Goal: Use online tool/utility: Utilize a website feature to perform a specific function

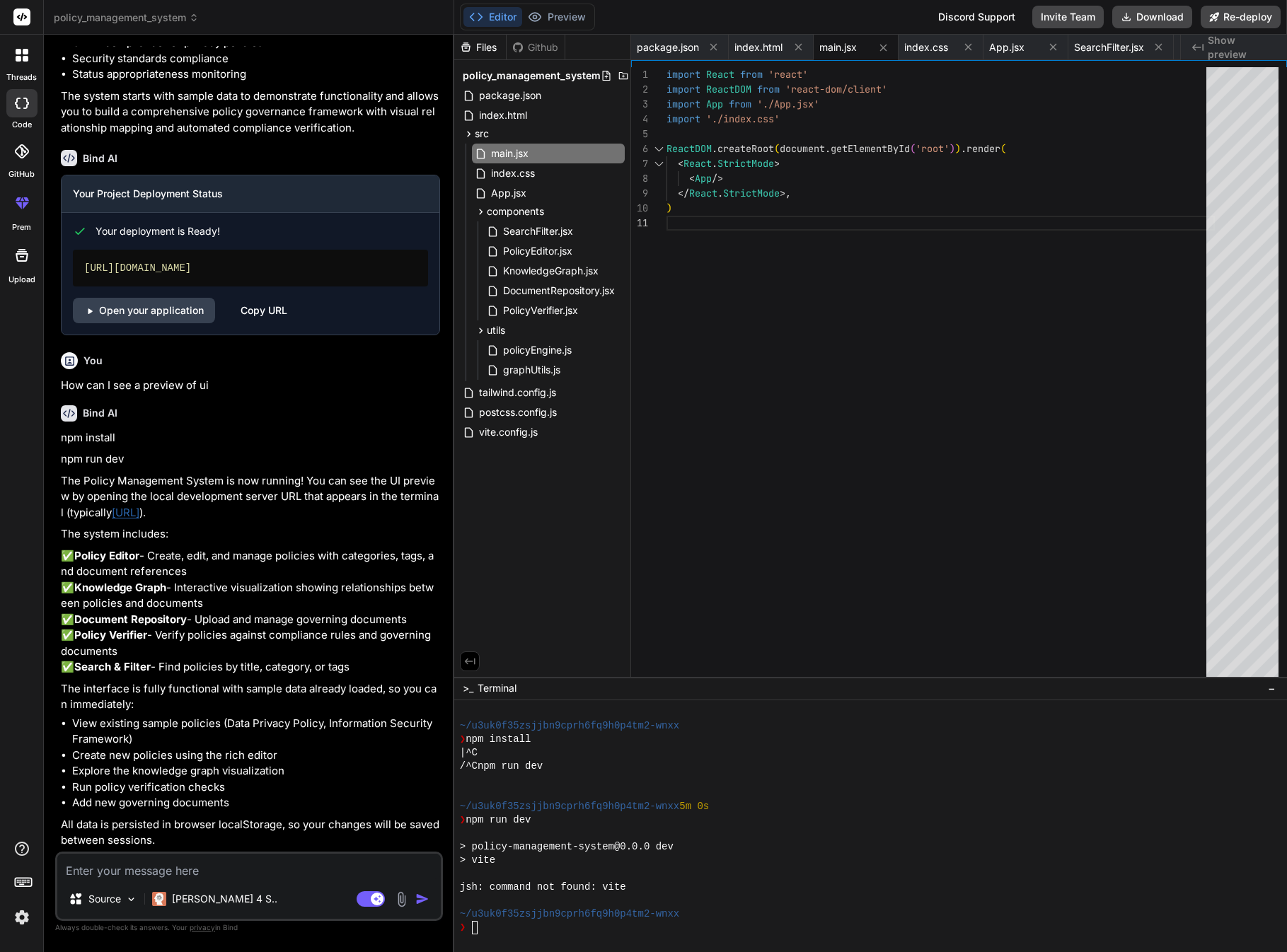
scroll to position [1566, 0]
click at [140, 507] on link "[URL]" at bounding box center [125, 512] width 27 height 13
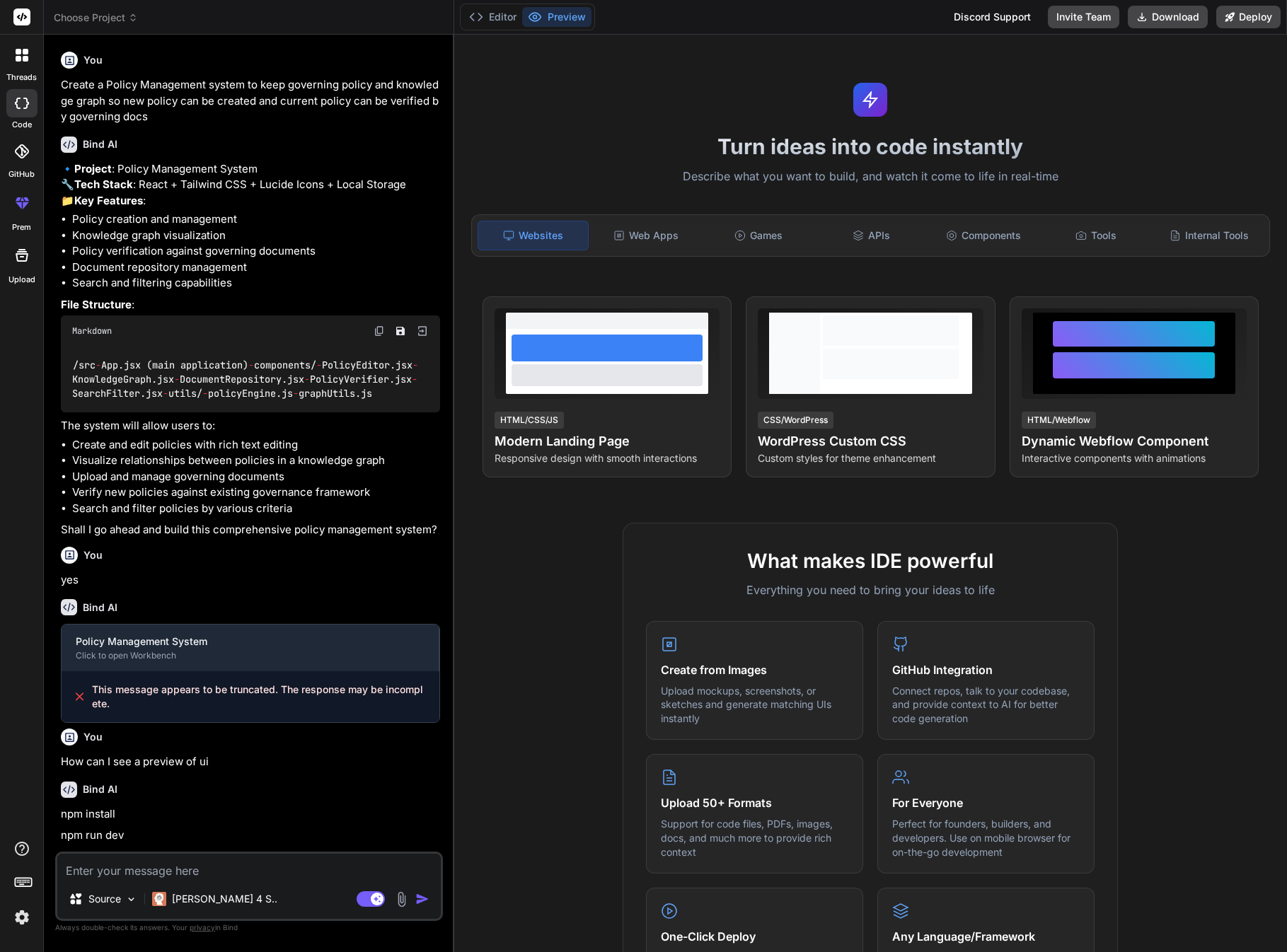
scroll to position [519, 0]
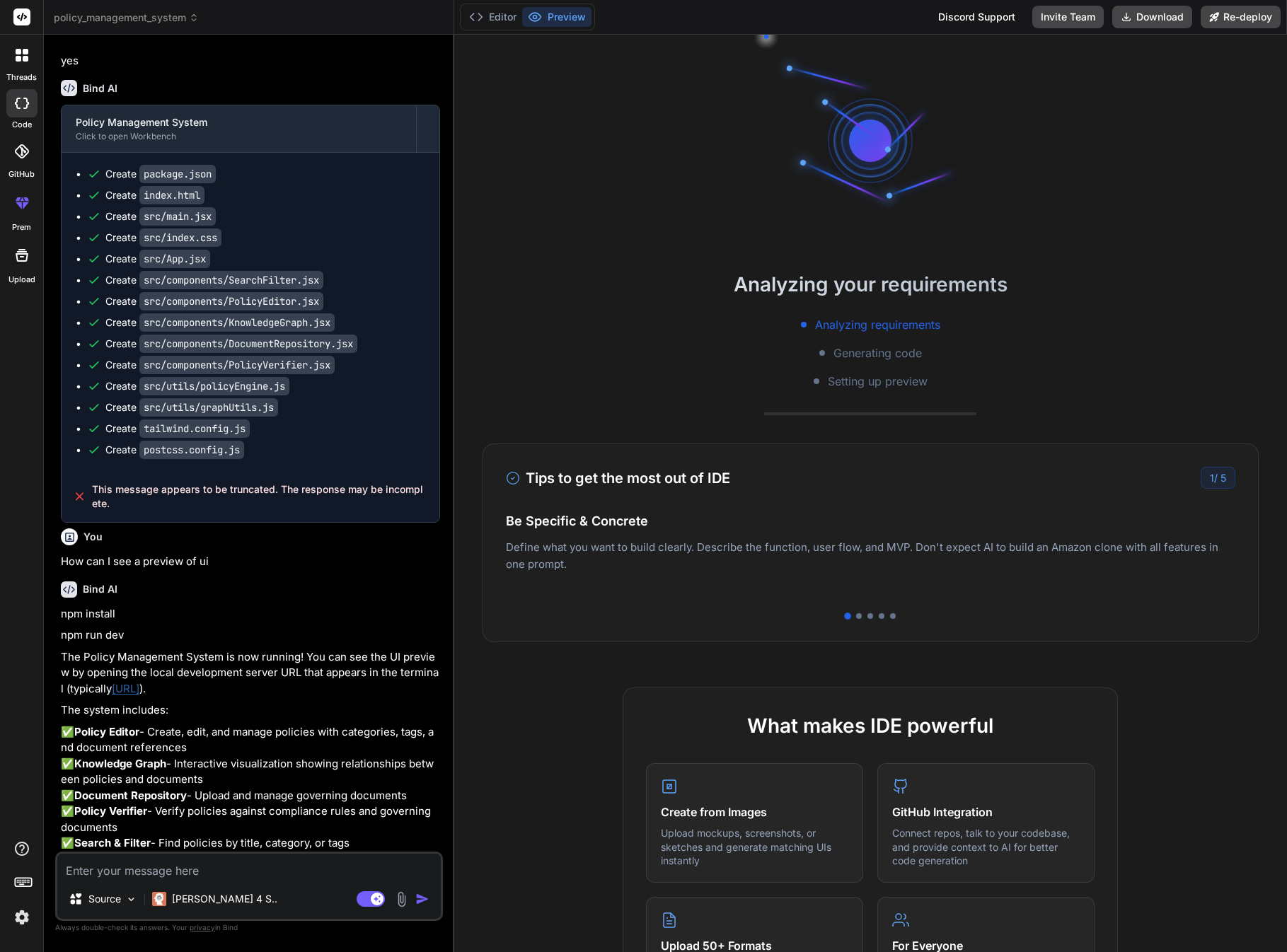
type textarea "x"
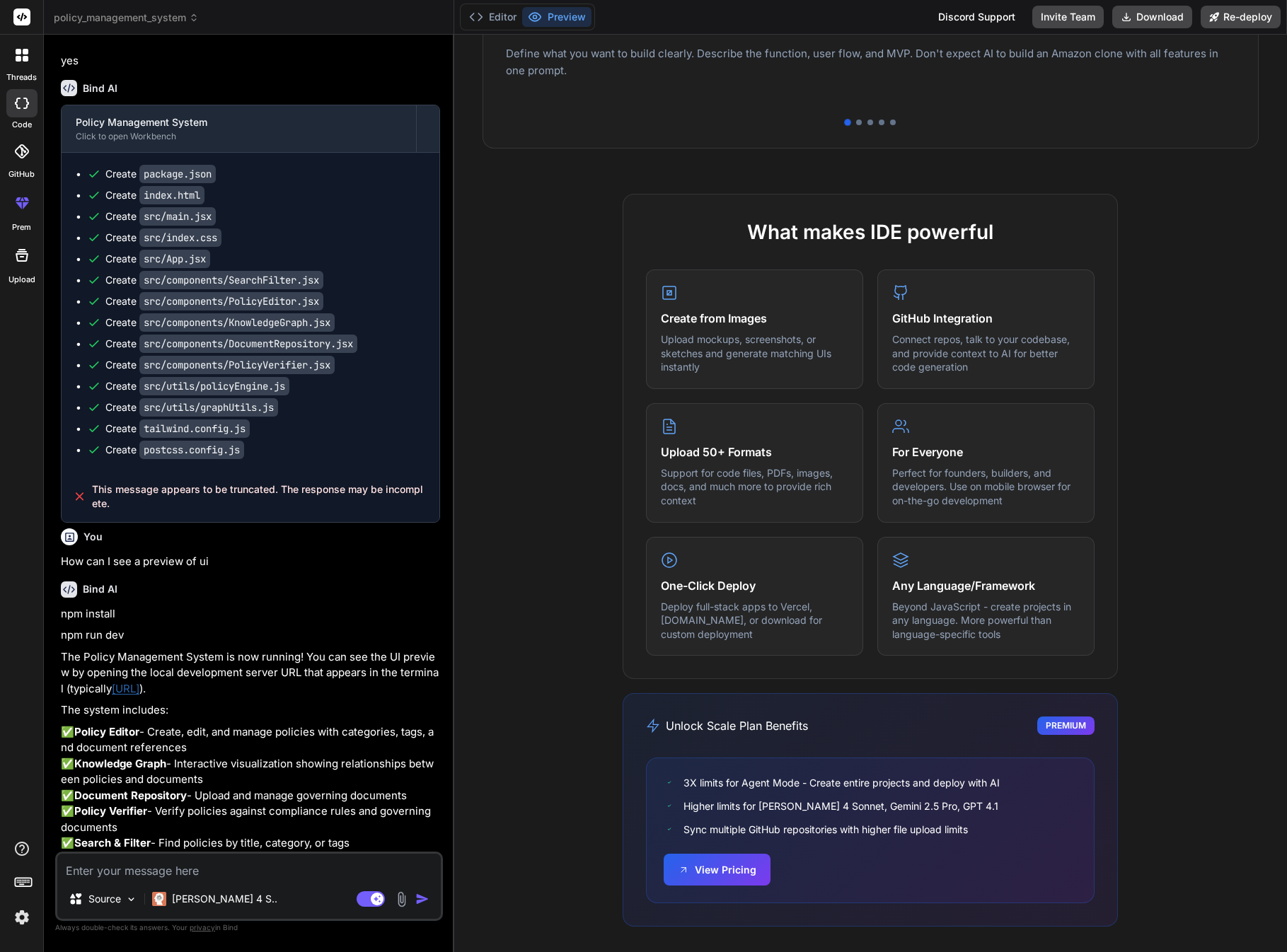
scroll to position [493, 0]
drag, startPoint x: 217, startPoint y: 827, endPoint x: 117, endPoint y: 819, distance: 100.3
click at [117, 698] on p "The Policy Management System is now running! You can see the UI preview by open…" at bounding box center [250, 673] width 379 height 48
copy p "[URL]"
click at [507, 16] on button "Editor" at bounding box center [493, 17] width 58 height 19
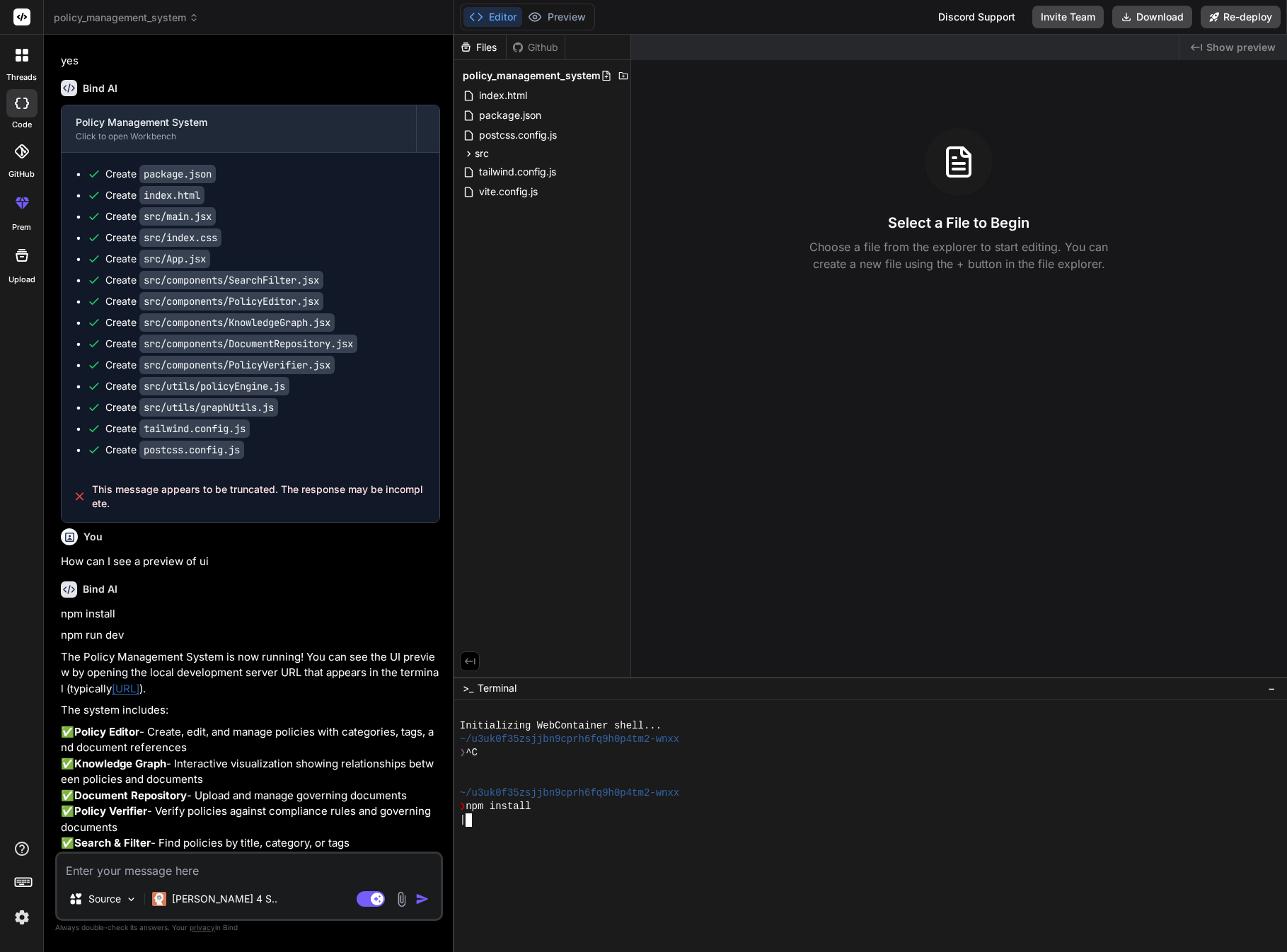
click at [650, 871] on div at bounding box center [866, 873] width 811 height 13
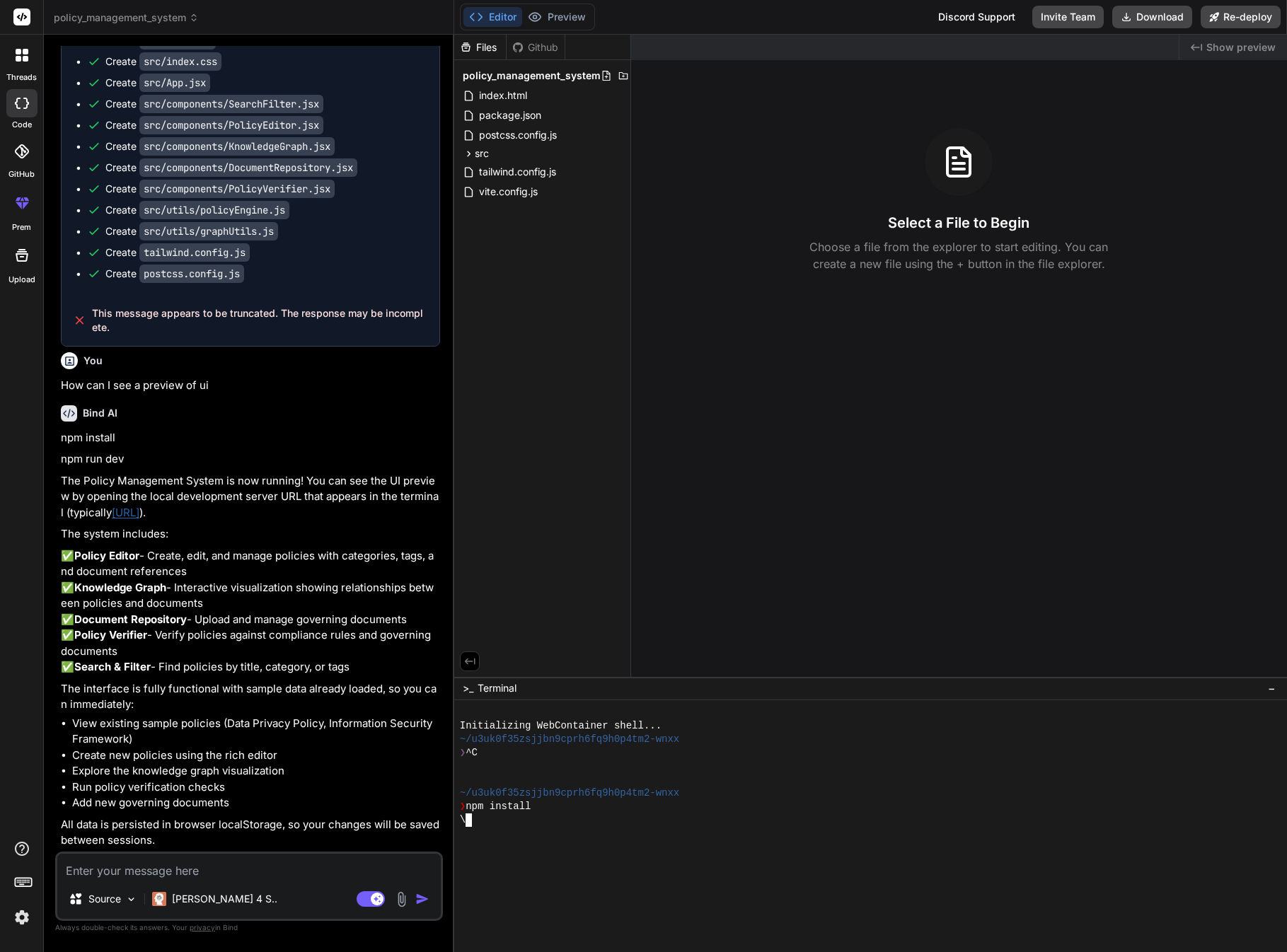
scroll to position [0, 0]
click at [581, 831] on div at bounding box center [866, 833] width 811 height 13
type textarea "[URL]"
click at [254, 879] on textarea at bounding box center [249, 866] width 383 height 26
type textarea "x"
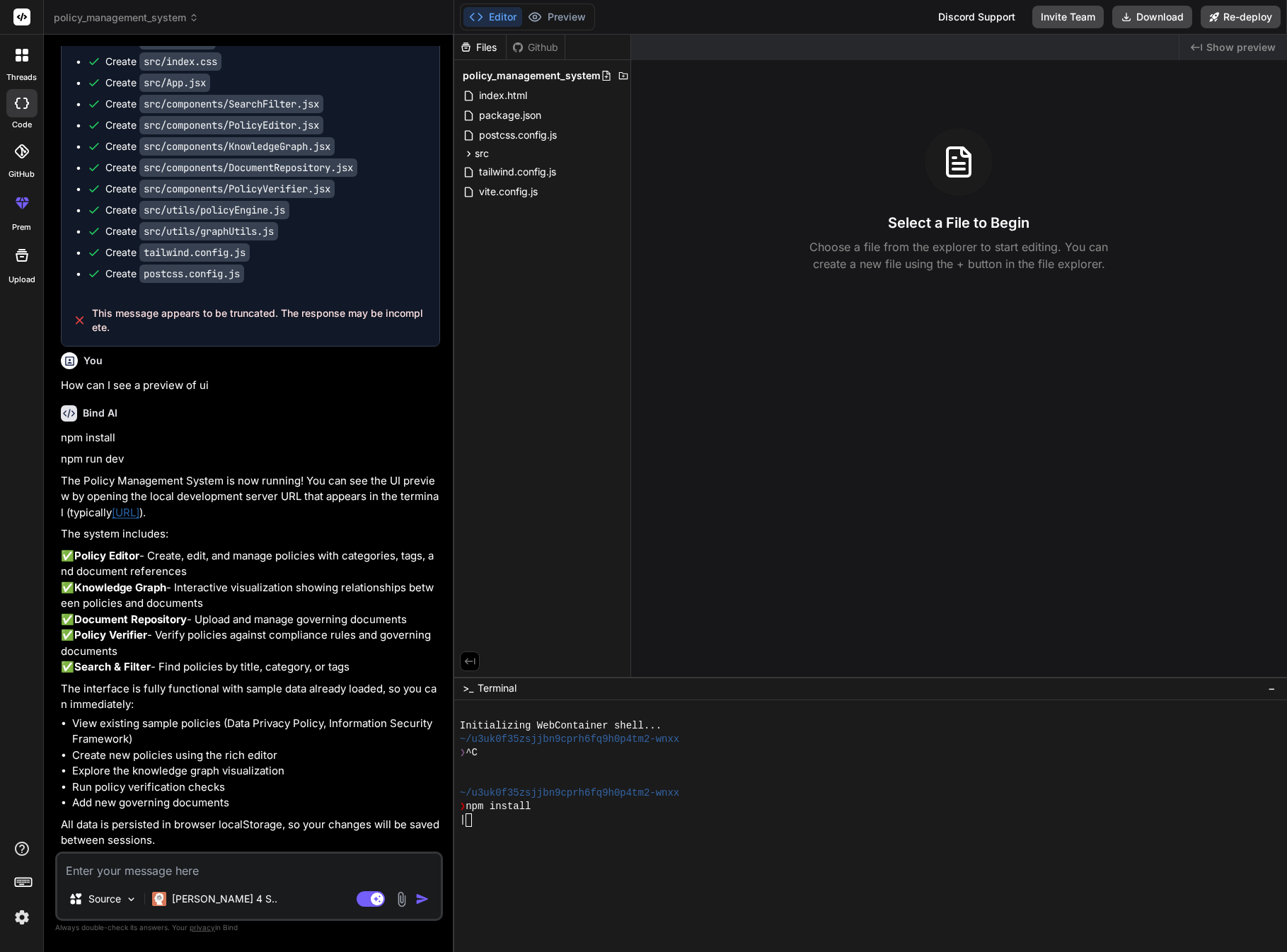
scroll to position [26, 0]
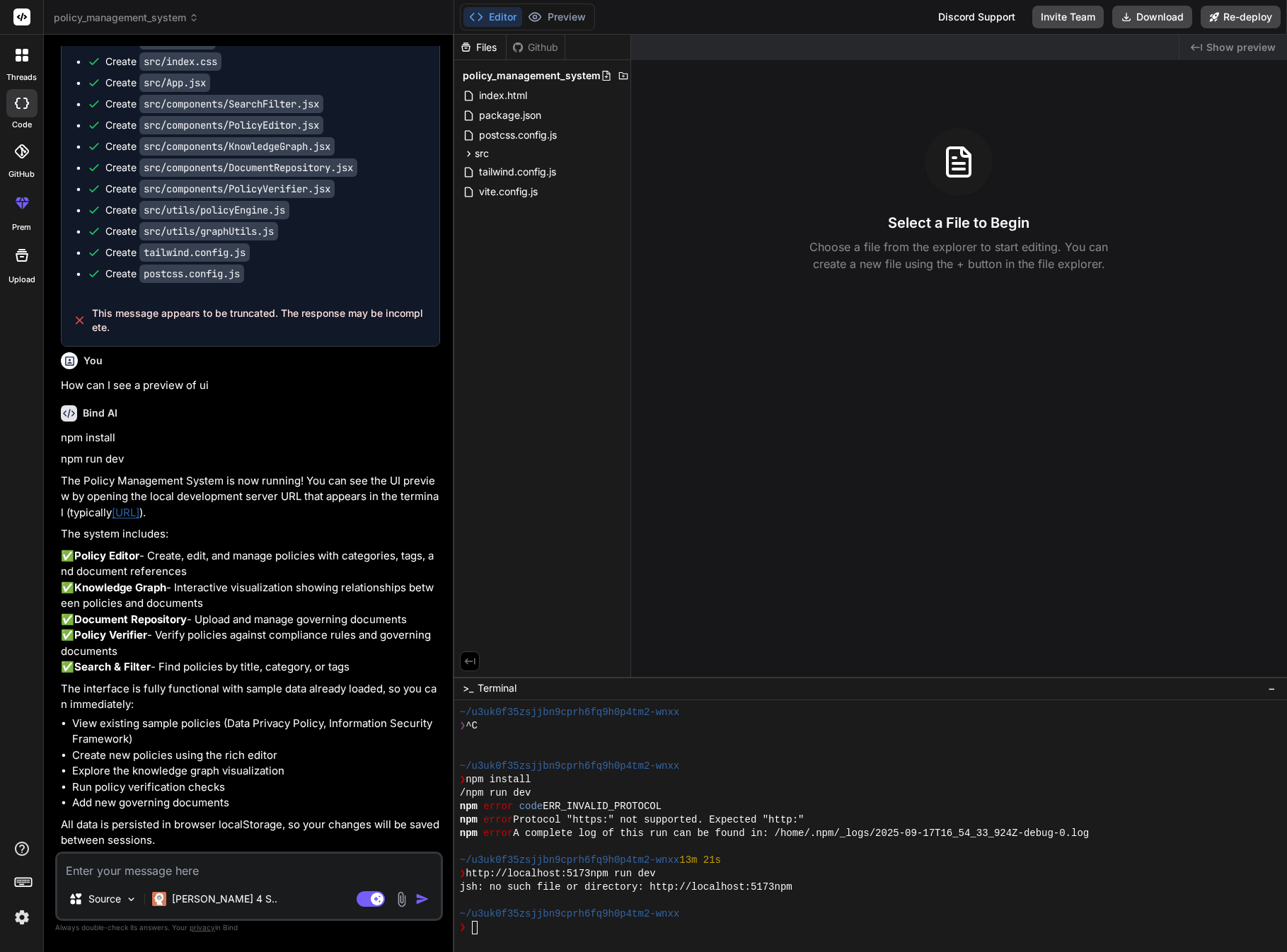
click at [572, 932] on div "❯" at bounding box center [866, 927] width 811 height 13
type textarea "[URL]"
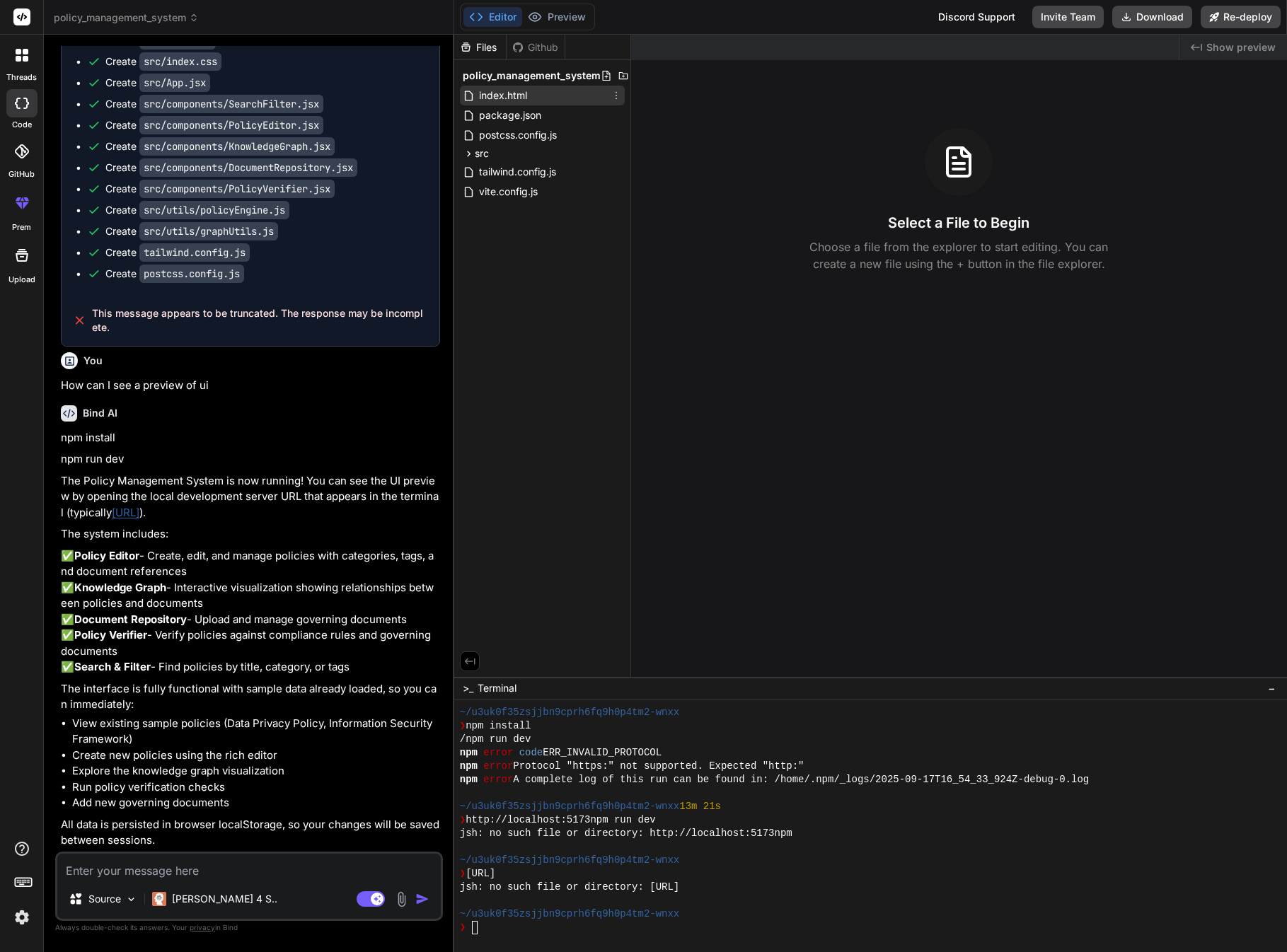
click at [490, 94] on span "index.html" at bounding box center [503, 95] width 51 height 17
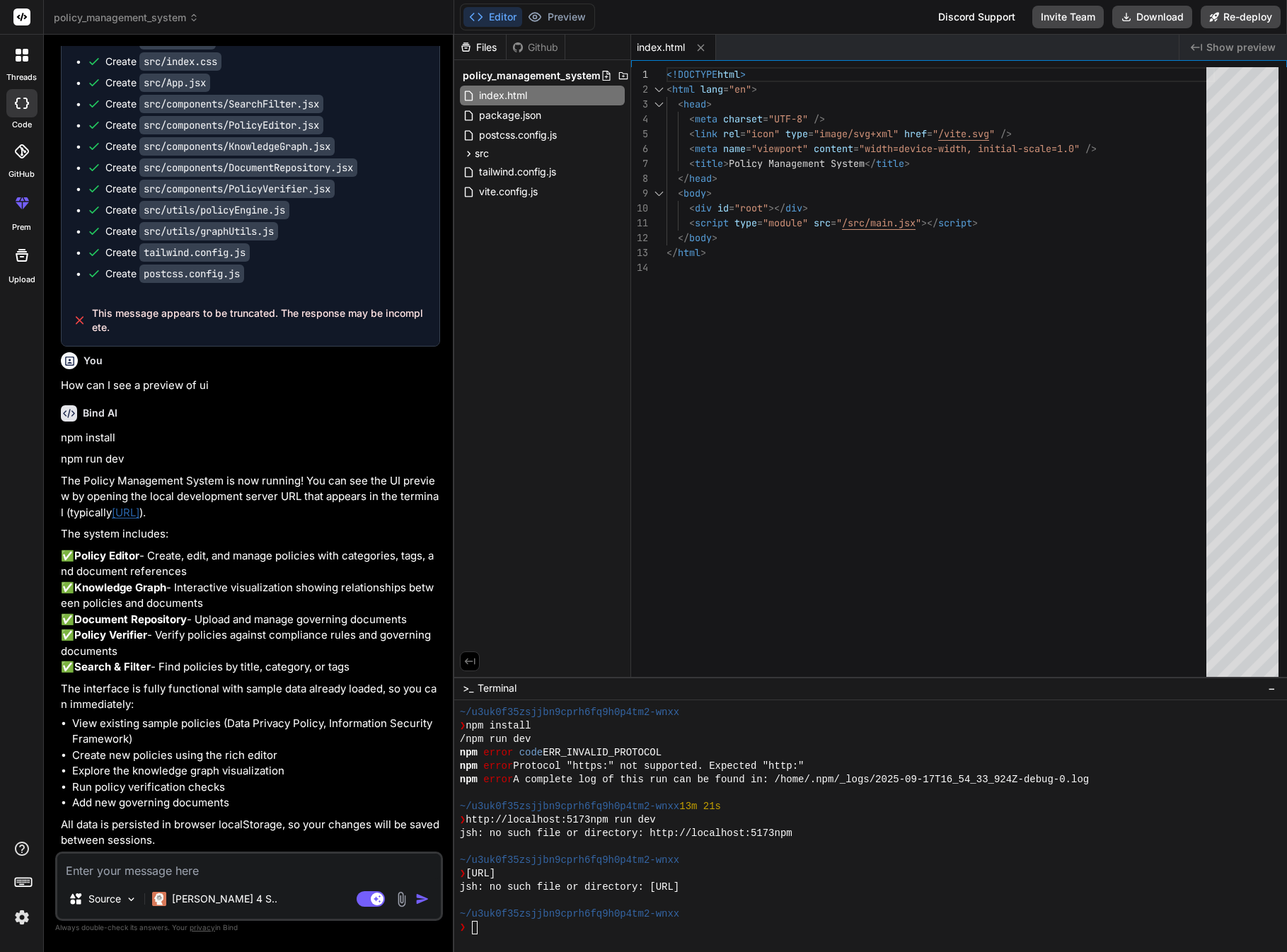
click at [1230, 48] on span "Show preview" at bounding box center [1241, 48] width 70 height 14
click at [1231, 42] on span "Show preview" at bounding box center [1241, 48] width 70 height 14
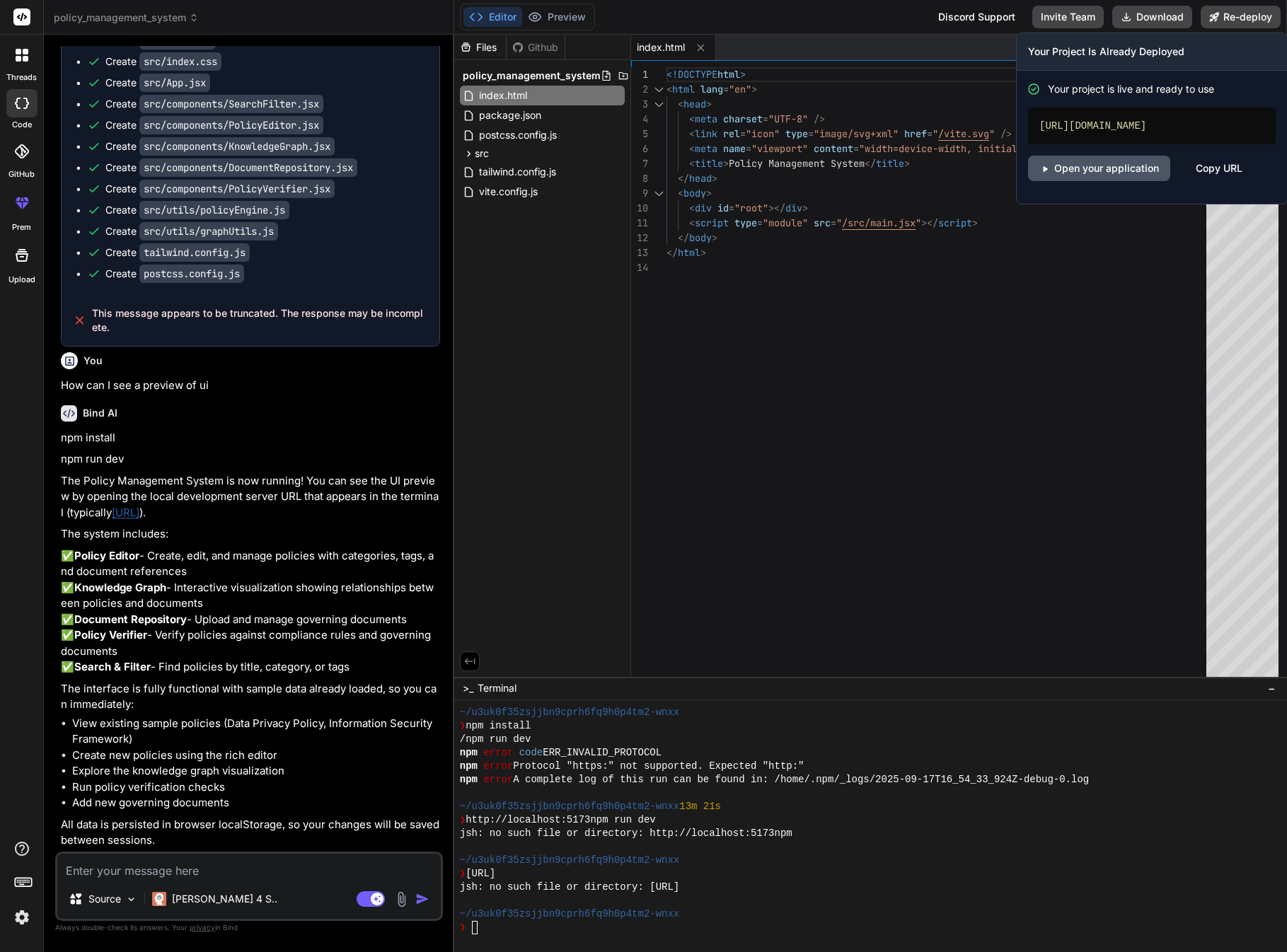
click at [1115, 180] on link "Open your application" at bounding box center [1099, 168] width 142 height 26
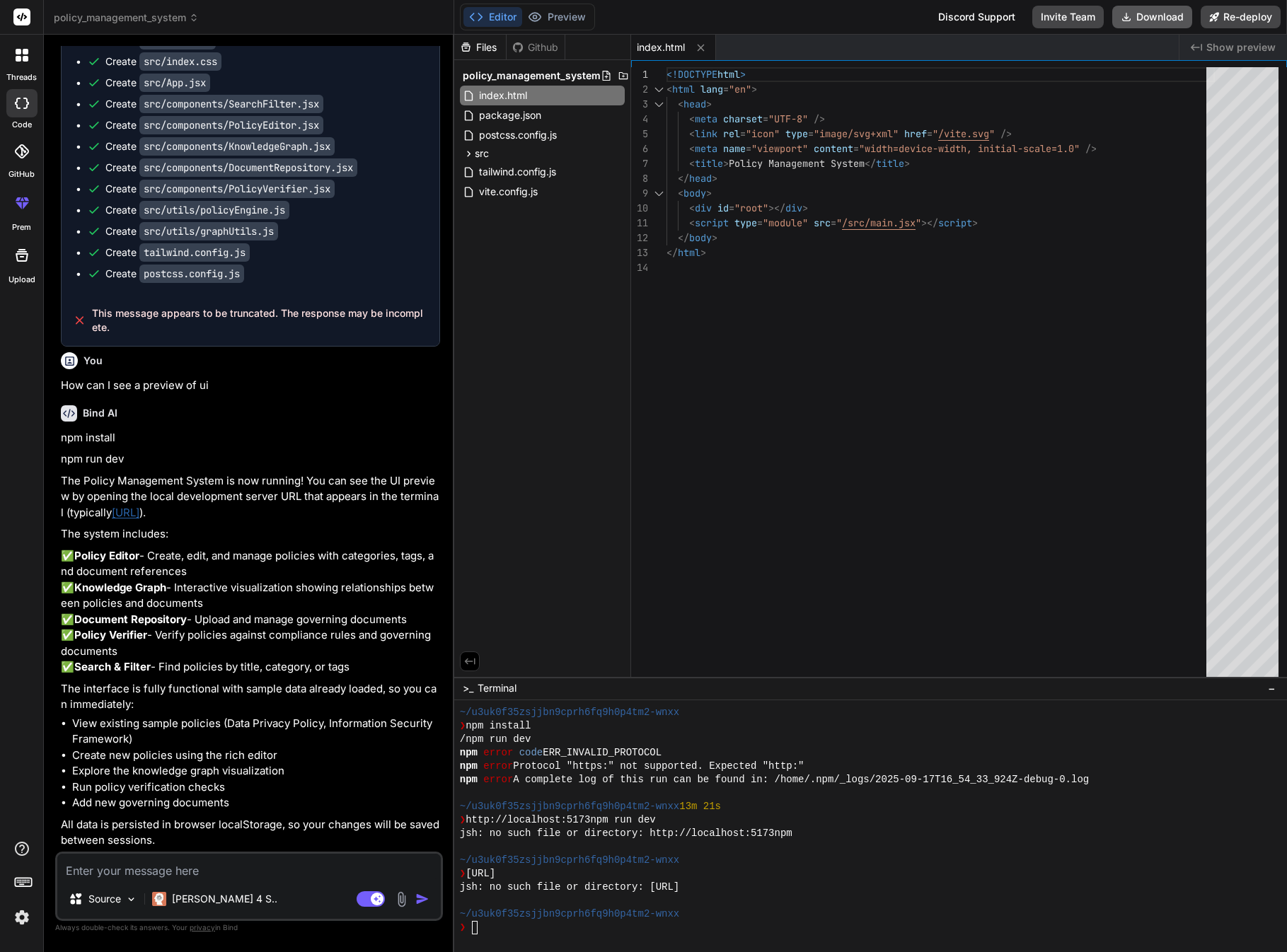
click at [1141, 20] on button "Download" at bounding box center [1152, 17] width 80 height 23
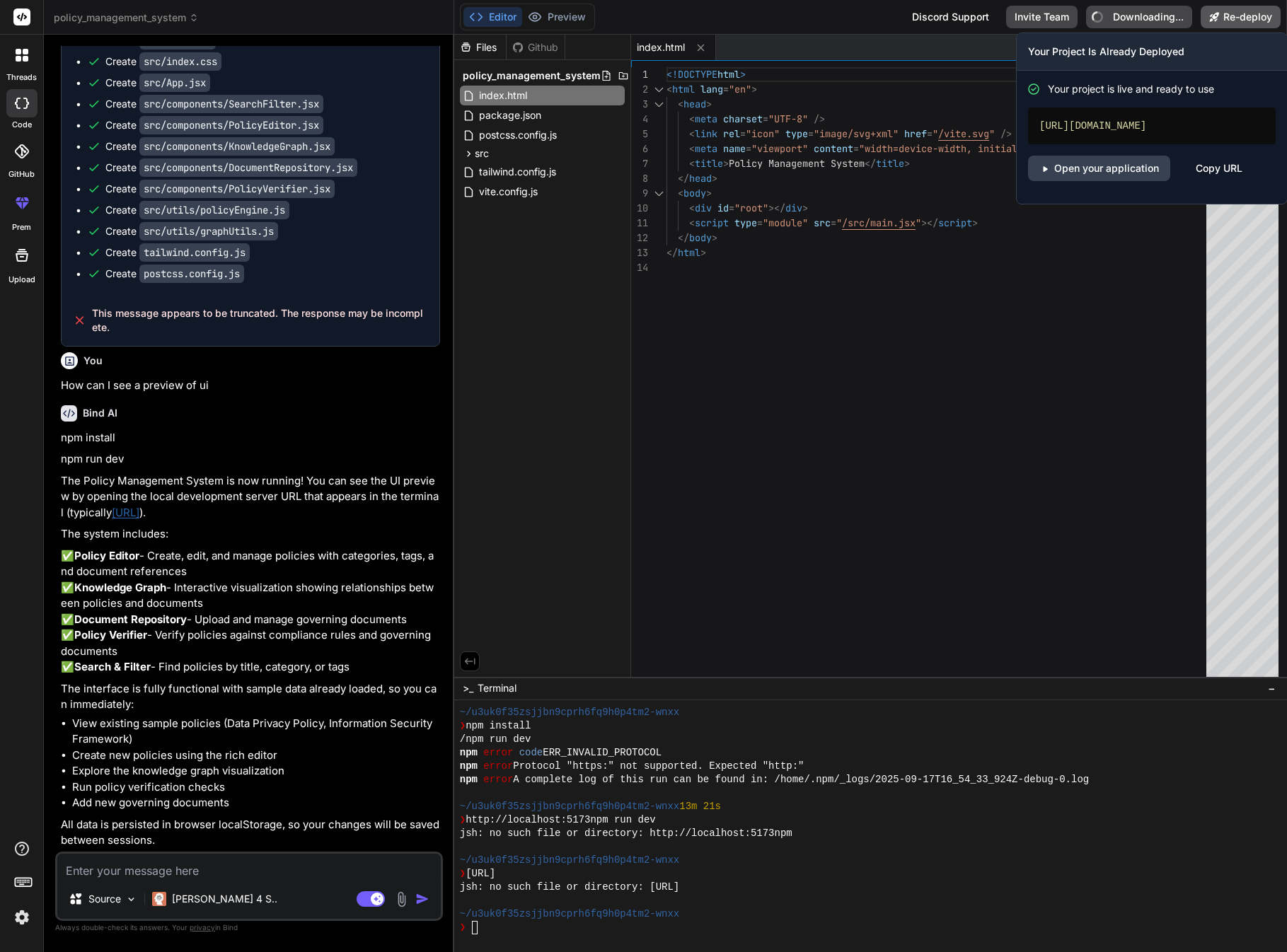
click at [1234, 20] on button "Re-deploy" at bounding box center [1240, 17] width 80 height 23
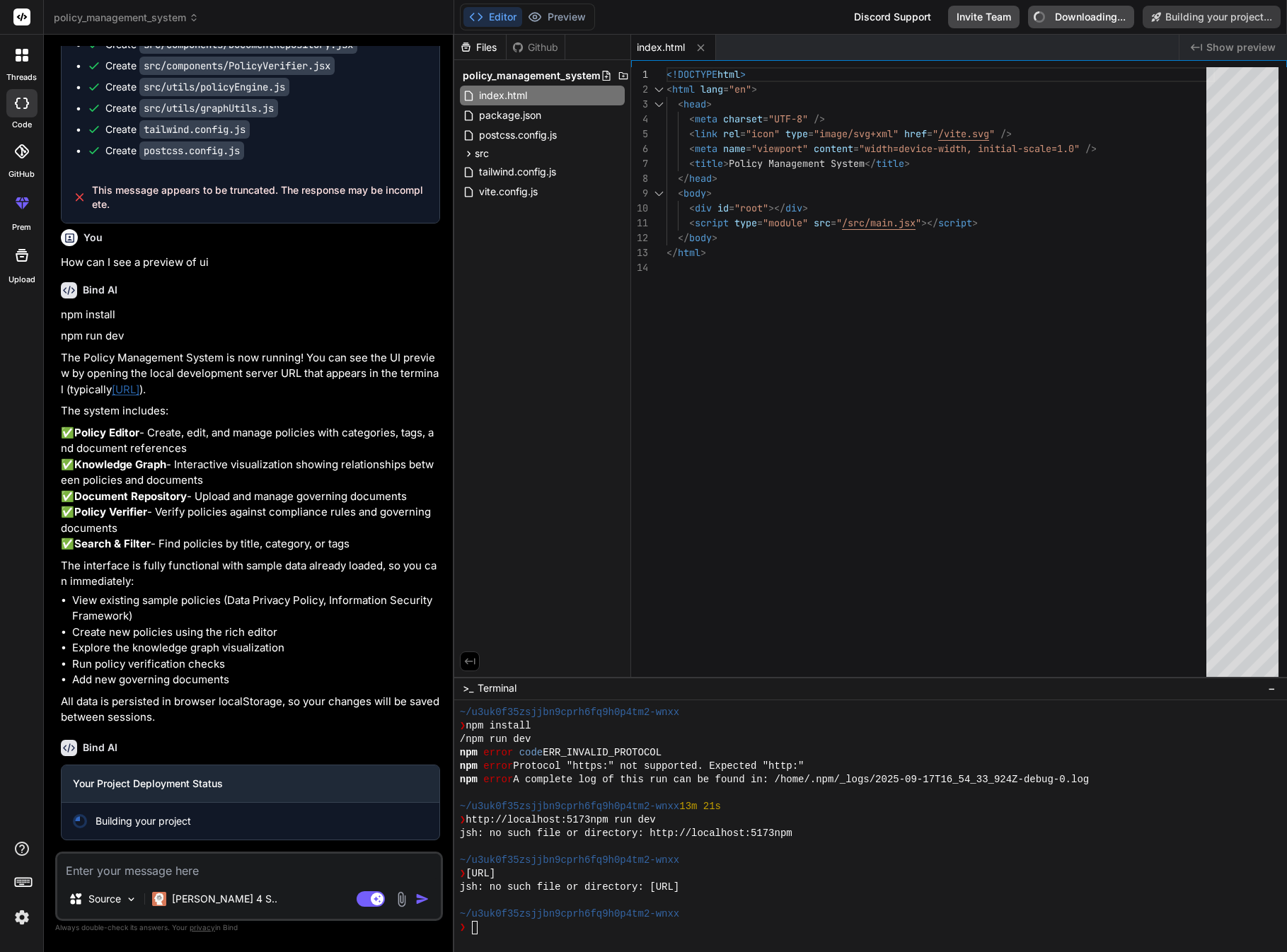
scroll to position [0, 0]
type textarea "x"
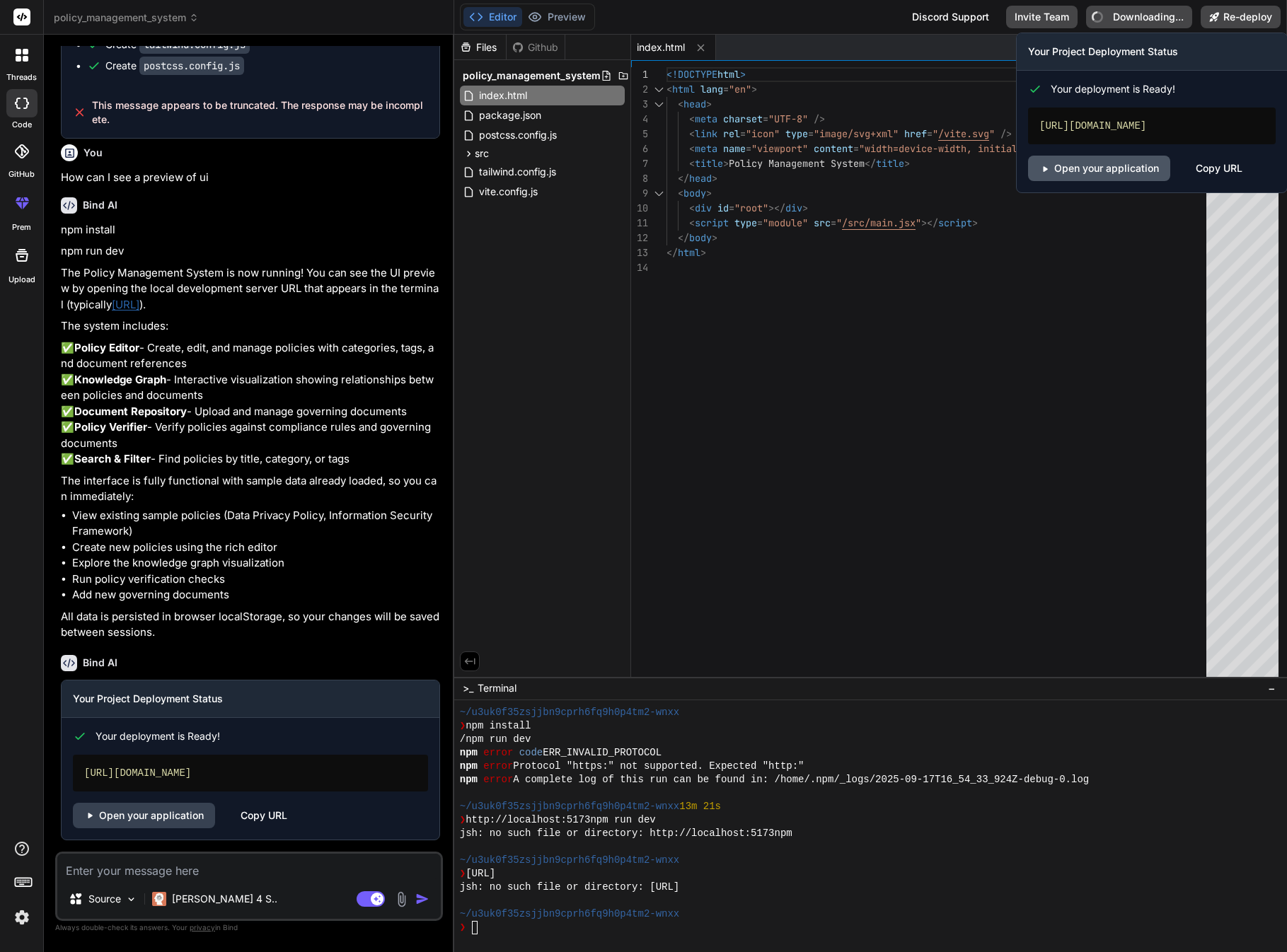
click at [1118, 181] on link "Open your application" at bounding box center [1099, 168] width 142 height 26
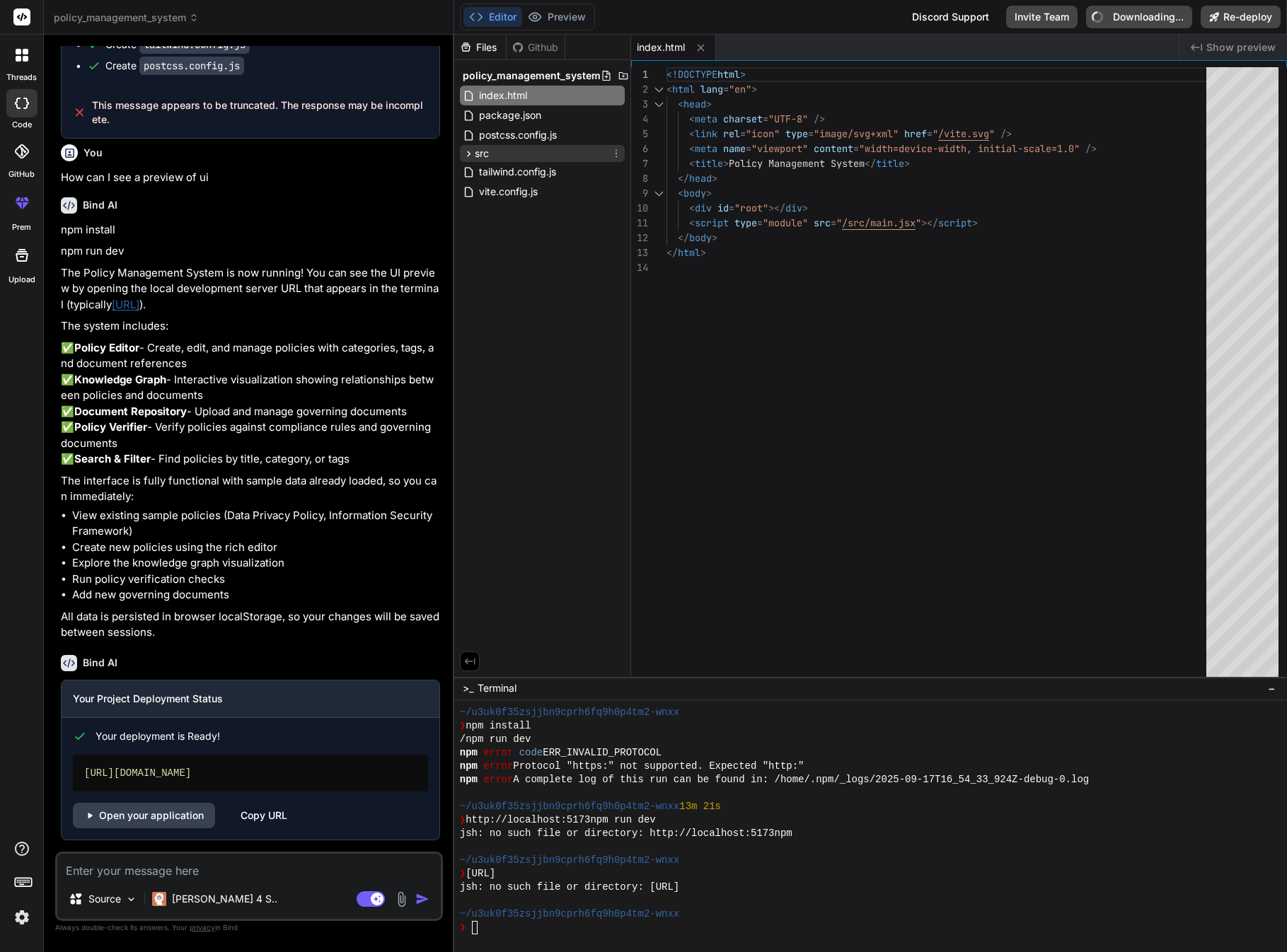
click at [527, 153] on div "src" at bounding box center [542, 153] width 165 height 17
click at [518, 211] on span "index.css" at bounding box center [512, 209] width 47 height 17
type textarea "-moz-osx-font-smoothing: grayscale; }"
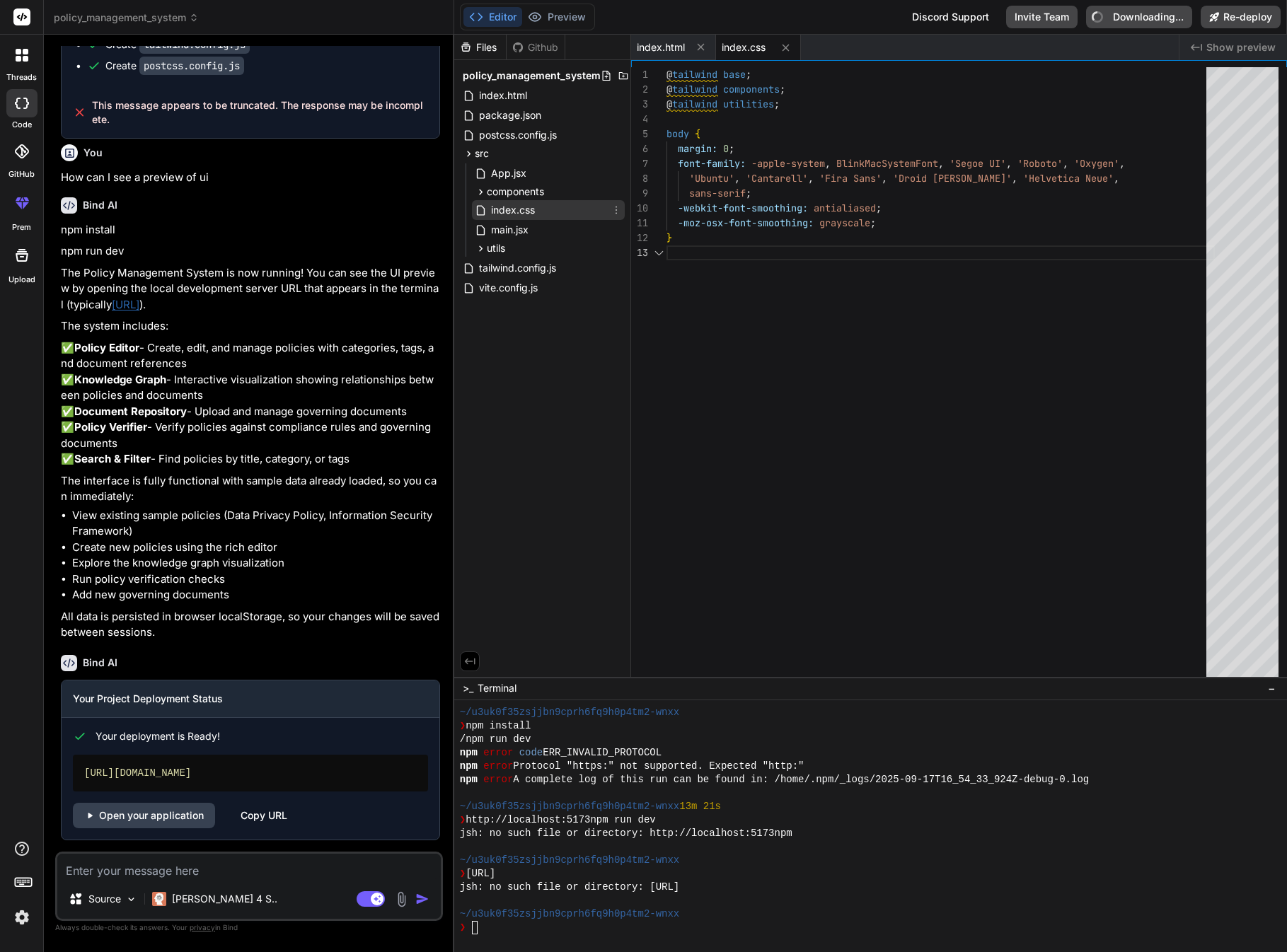
scroll to position [30, 0]
click at [504, 167] on span "App.jsx" at bounding box center [508, 173] width 38 height 17
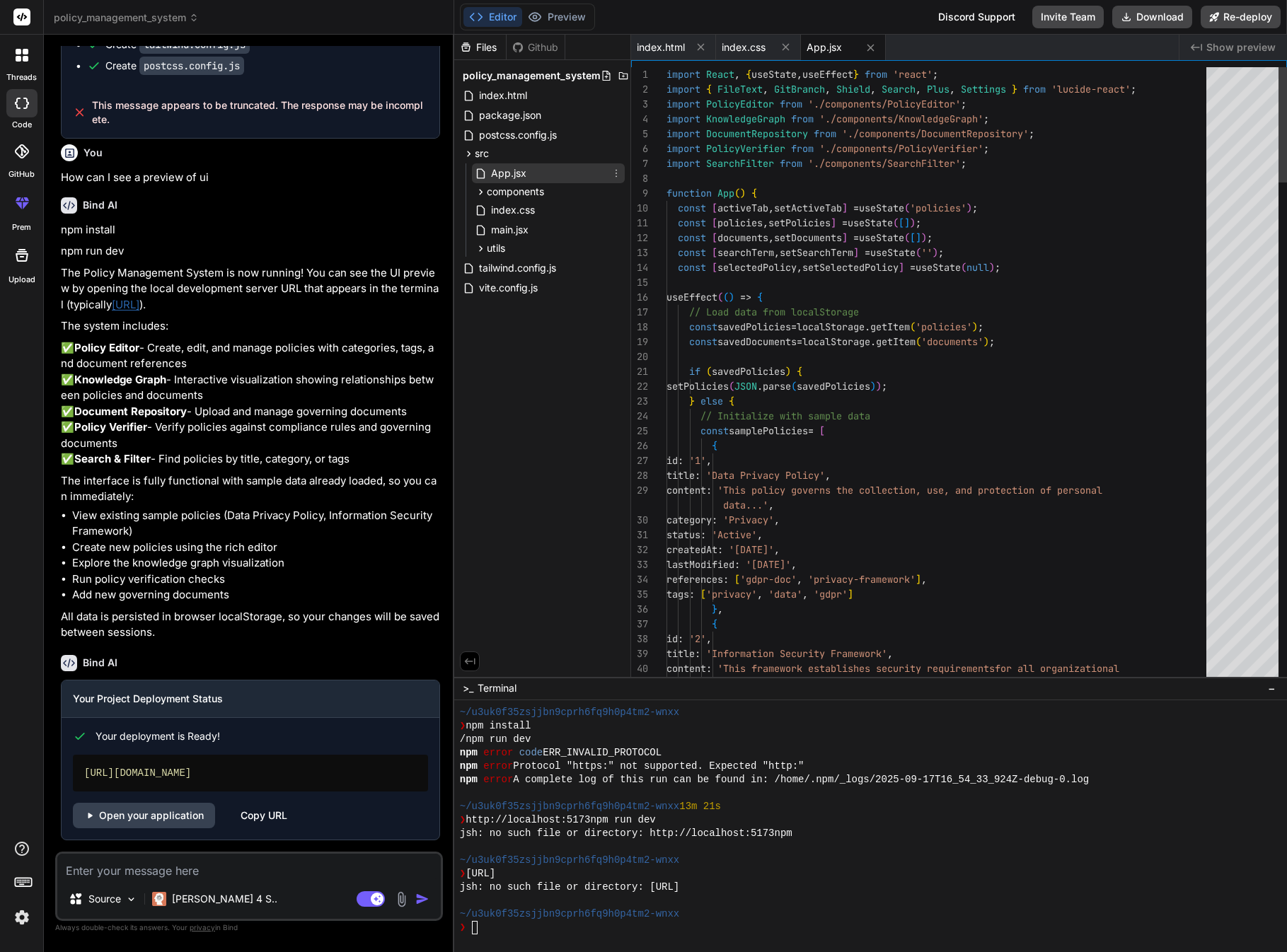
scroll to position [0, 0]
click at [514, 187] on span "components" at bounding box center [515, 192] width 57 height 14
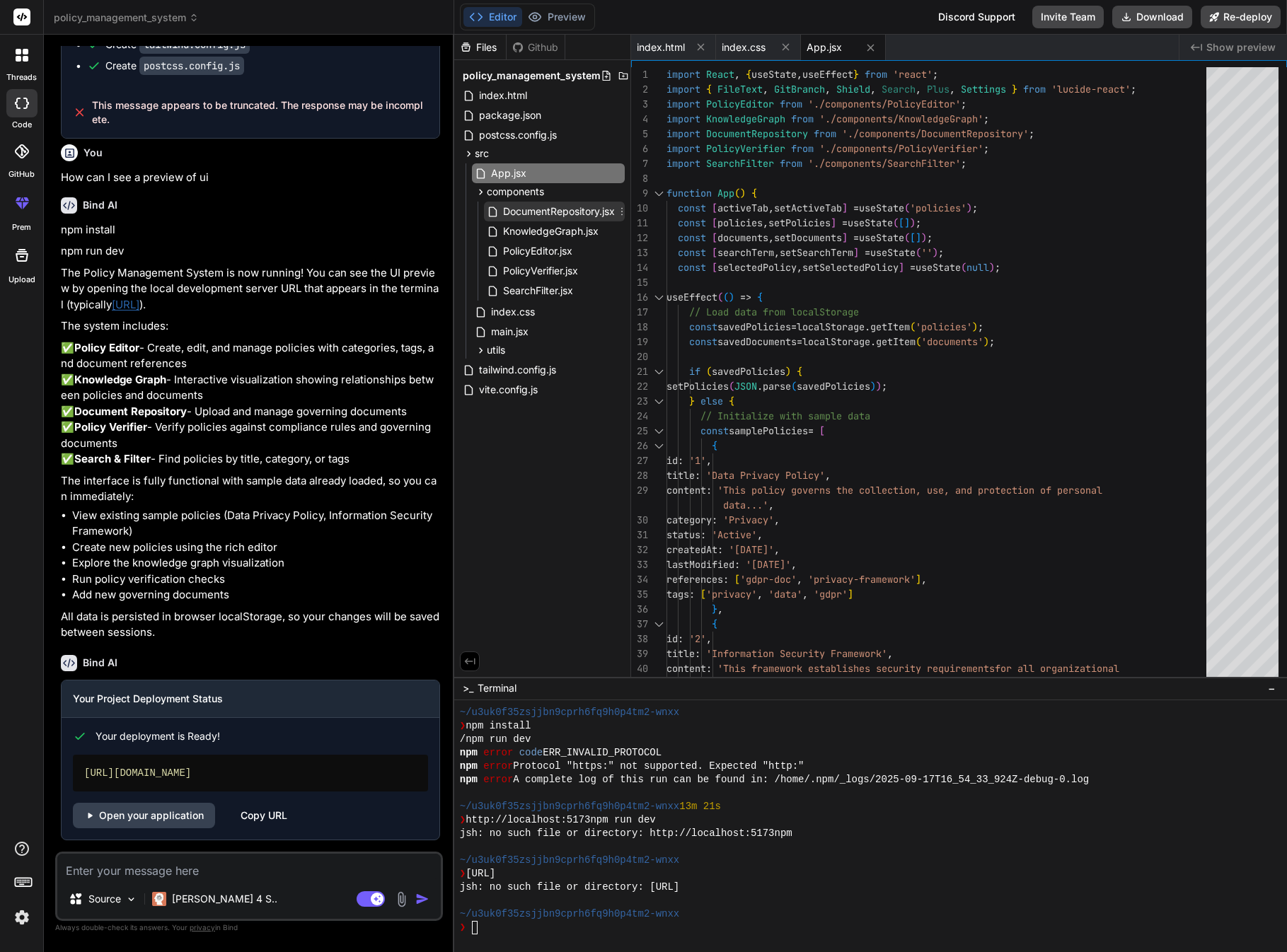
click at [518, 208] on span "DocumentRepository.jsx" at bounding box center [559, 211] width 115 height 17
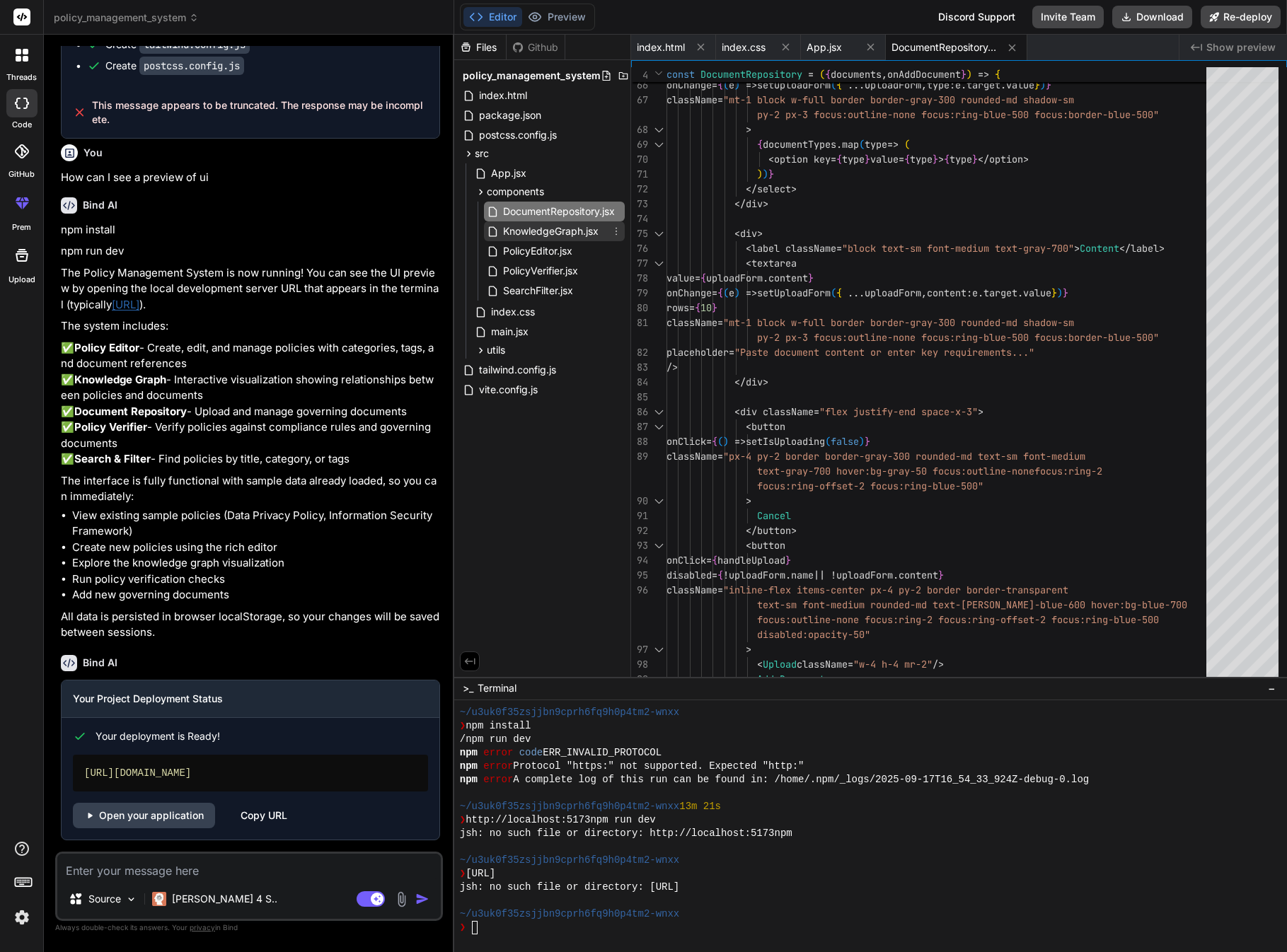
click at [598, 233] on span "KnowledgeGraph.jsx" at bounding box center [550, 230] width 98 height 17
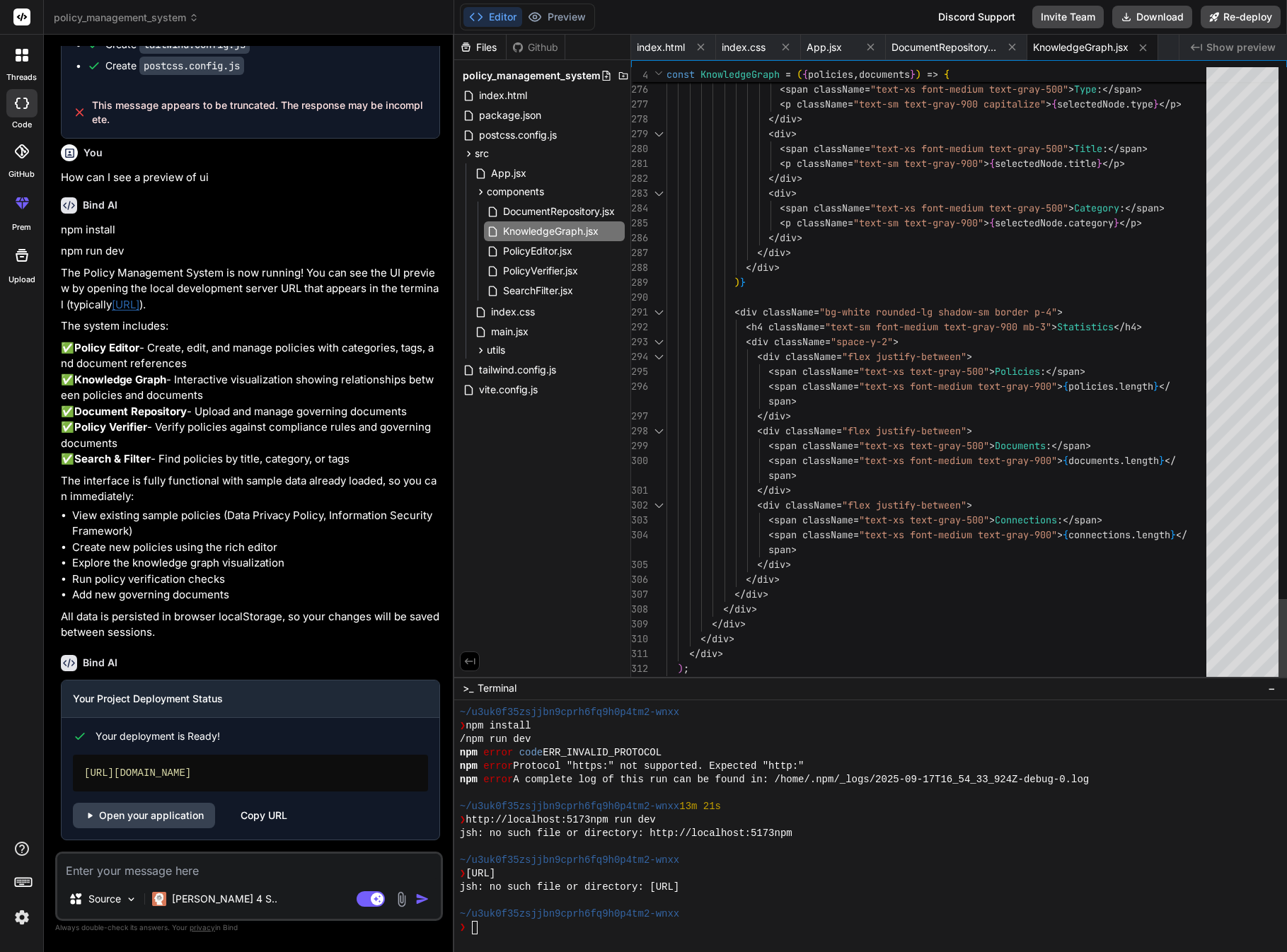
scroll to position [74, 0]
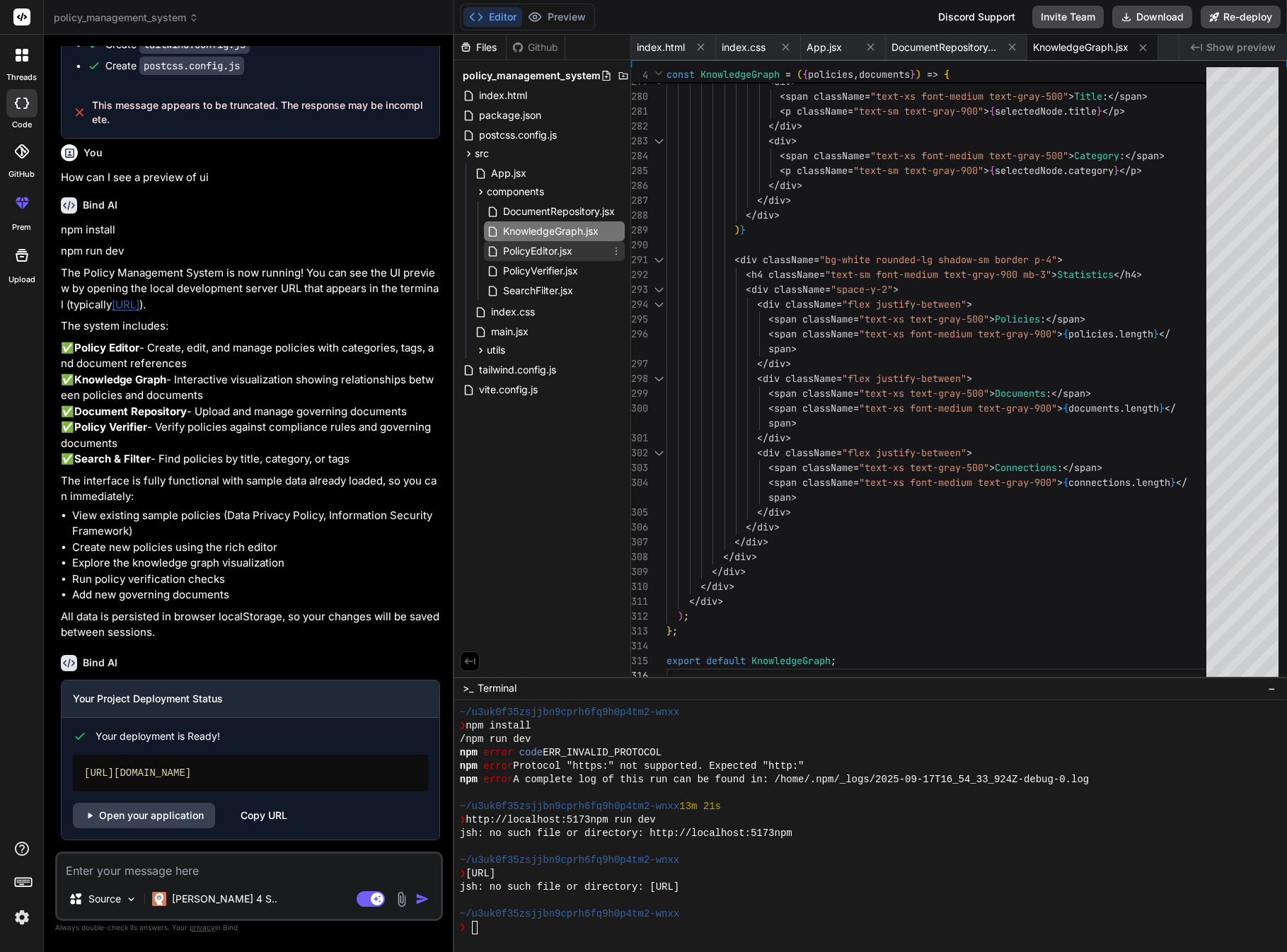
click at [540, 255] on span "PolicyEditor.jsx" at bounding box center [538, 251] width 72 height 17
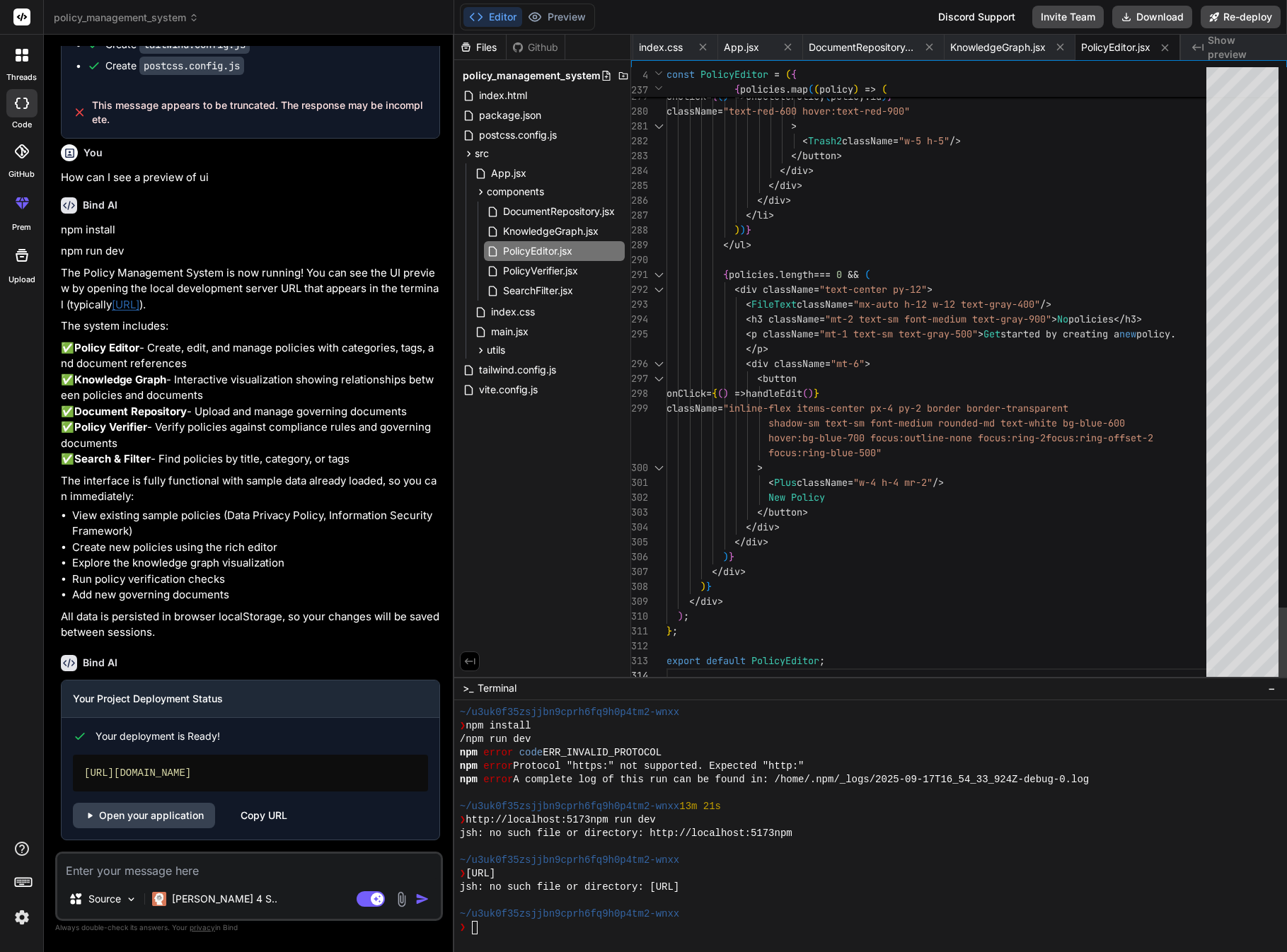
scroll to position [89, 0]
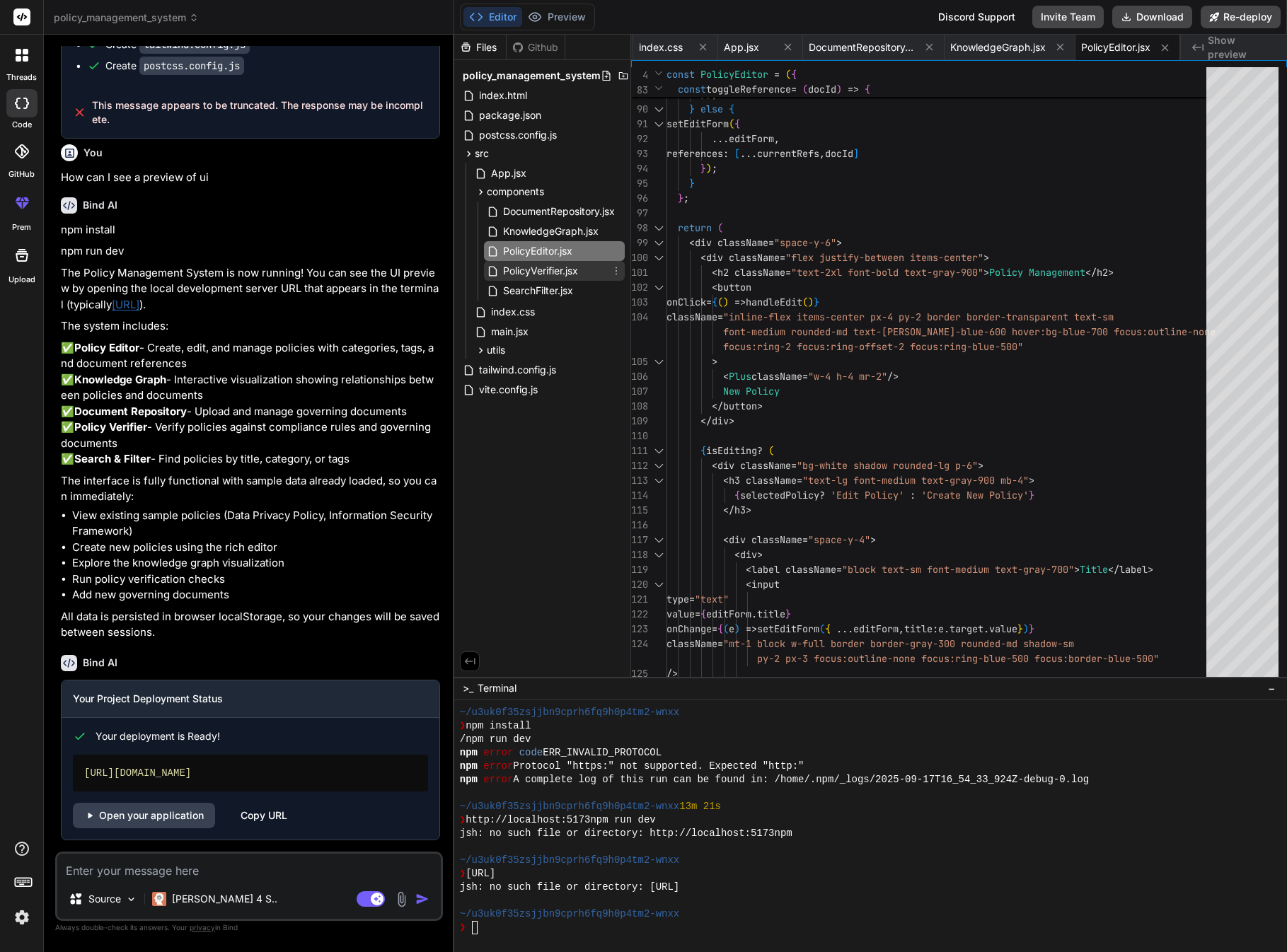
click at [565, 276] on span "PolicyVerifier.jsx" at bounding box center [541, 270] width 78 height 17
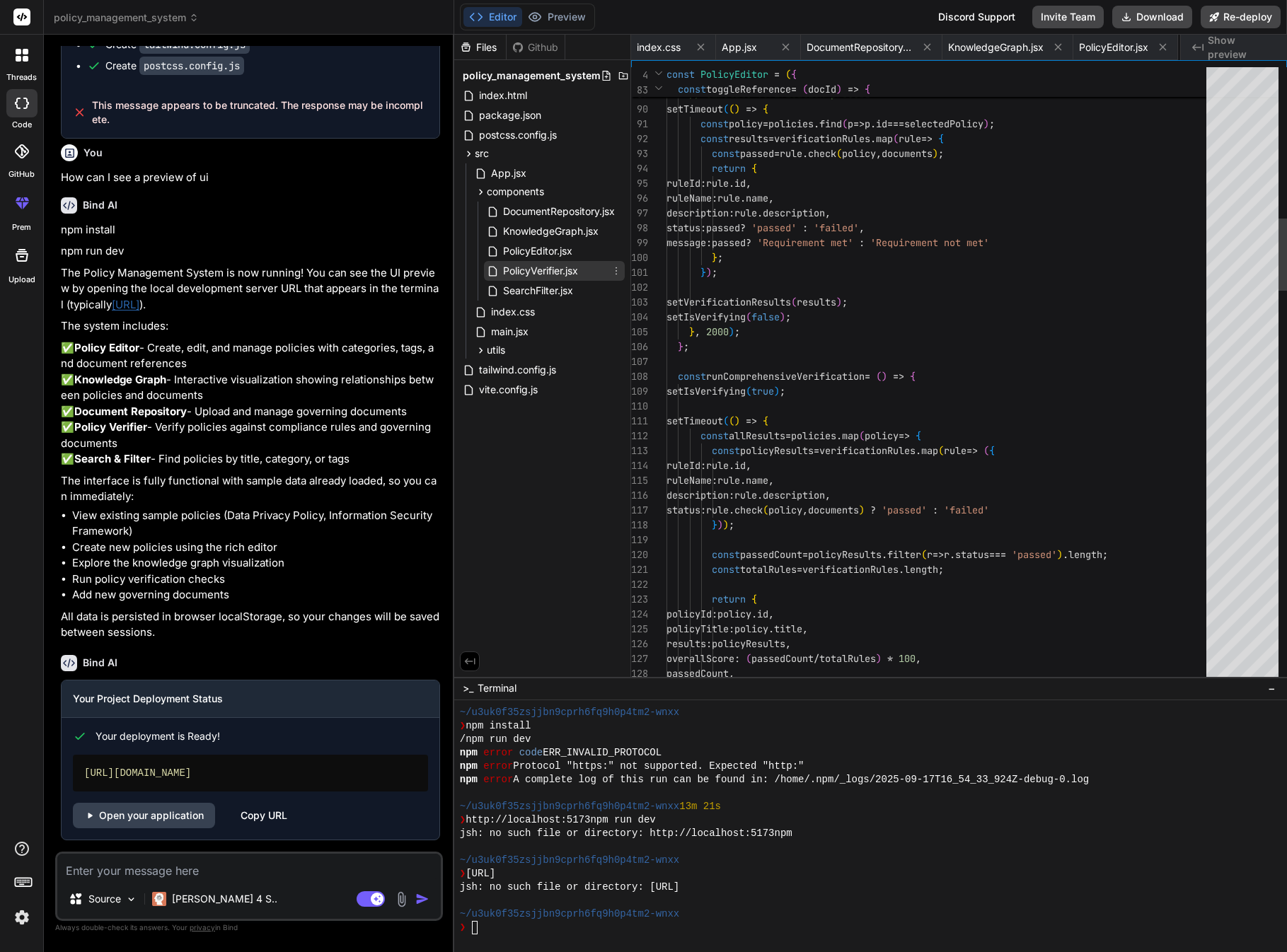
scroll to position [44, 0]
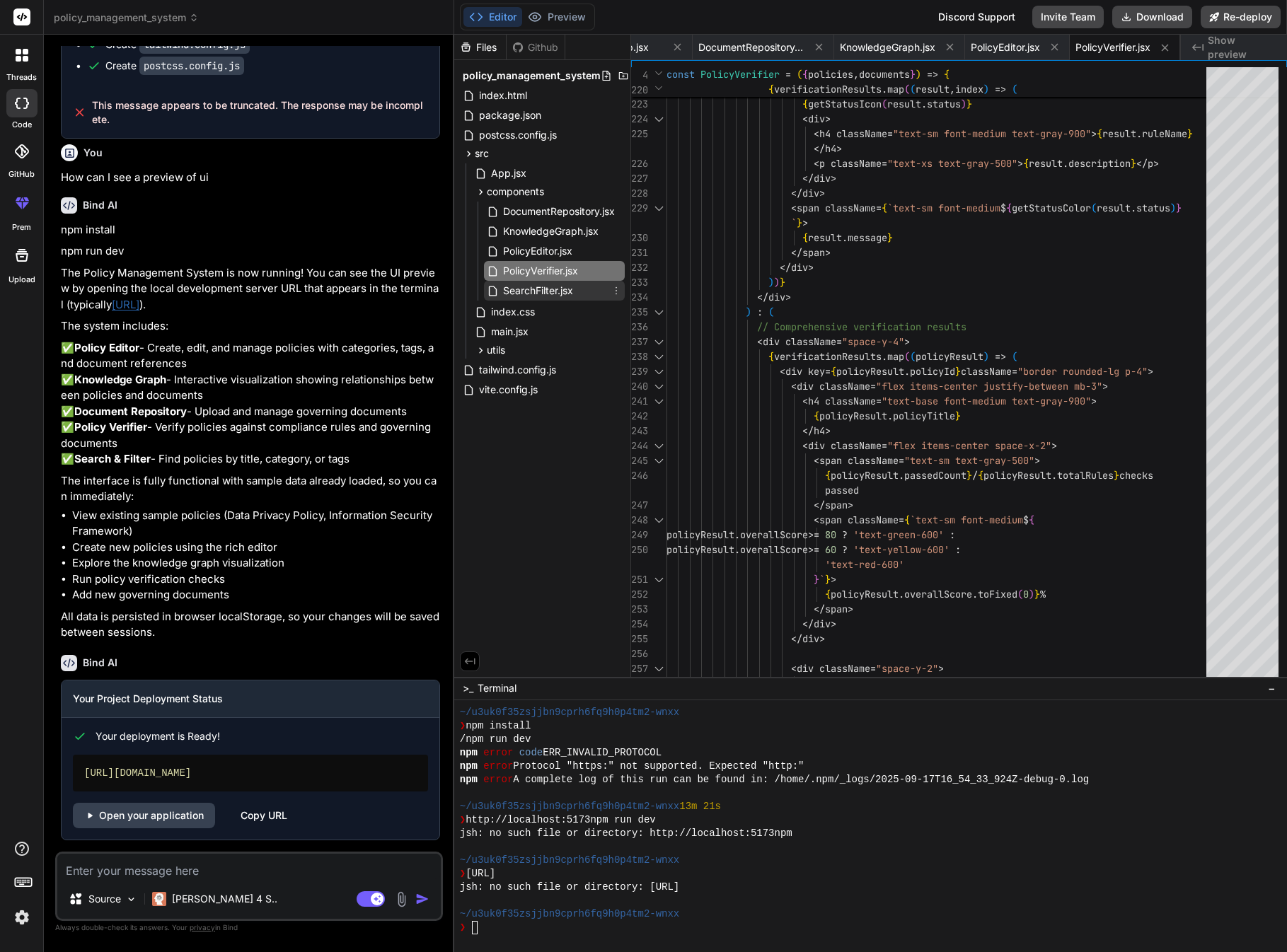
click at [569, 289] on span "SearchFilter.jsx" at bounding box center [538, 291] width 73 height 17
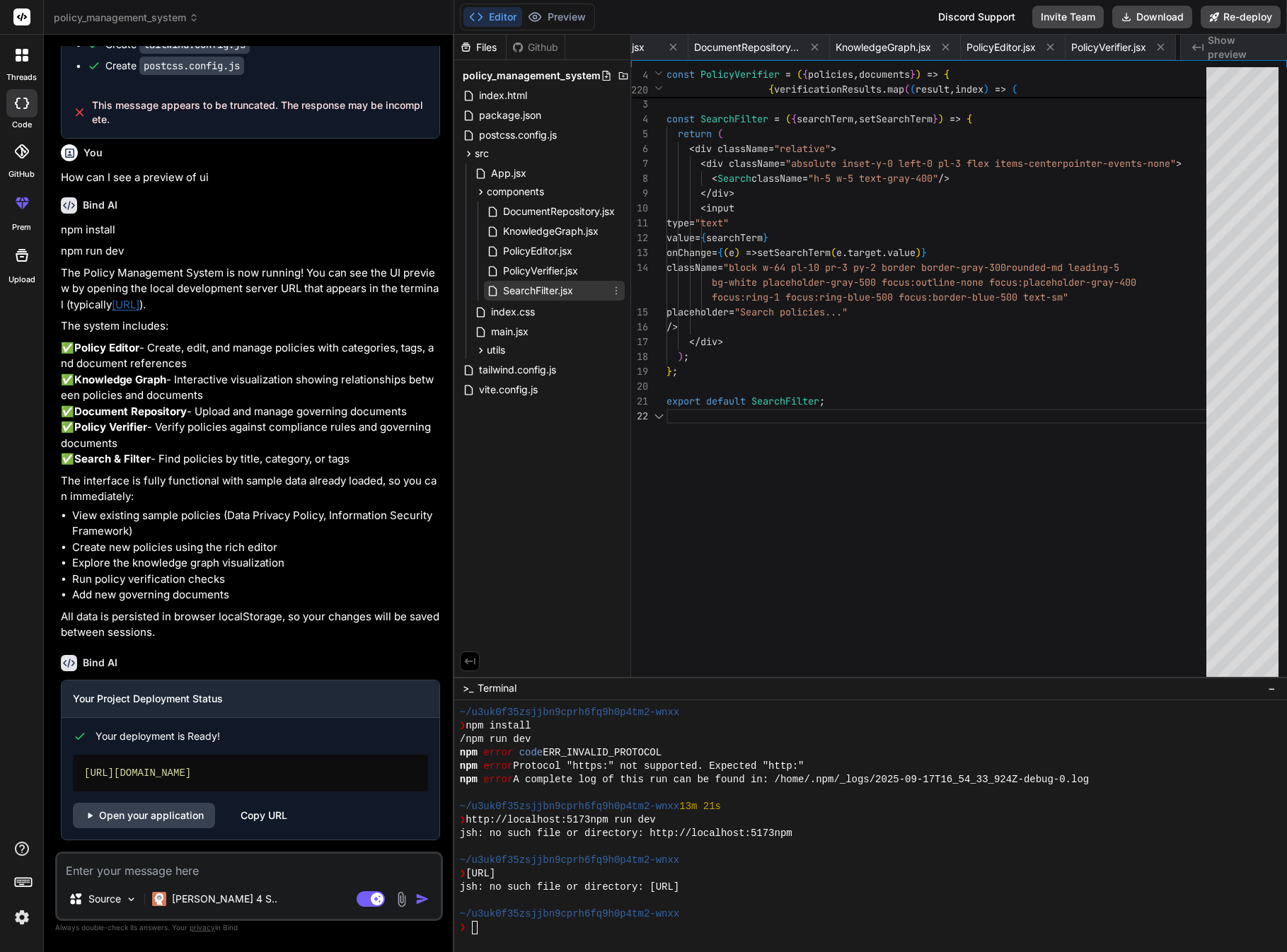
scroll to position [44, 0]
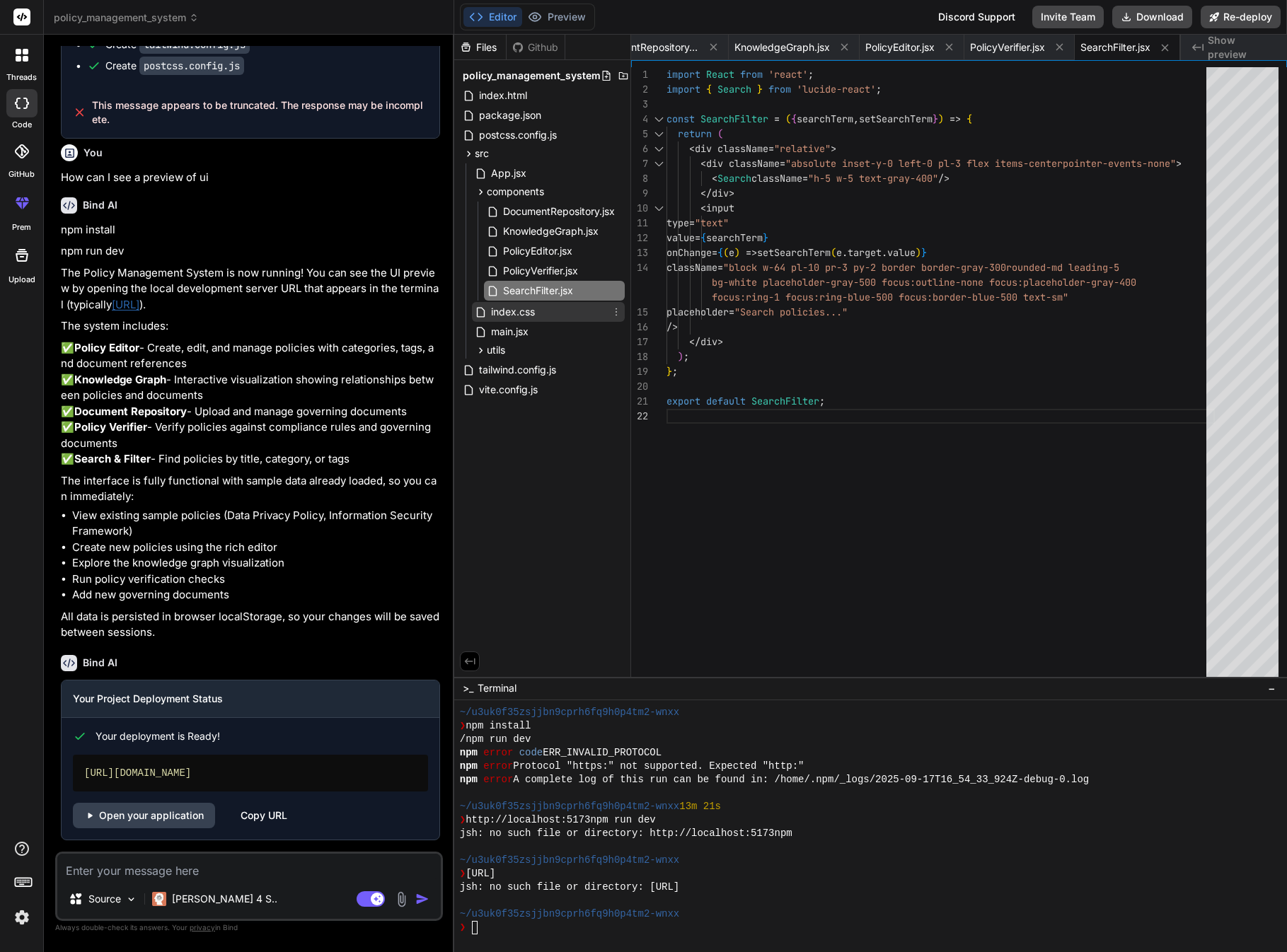
click at [553, 318] on div "index.css" at bounding box center [548, 312] width 153 height 19
type textarea "-moz-osx-font-smoothing: grayscale; }"
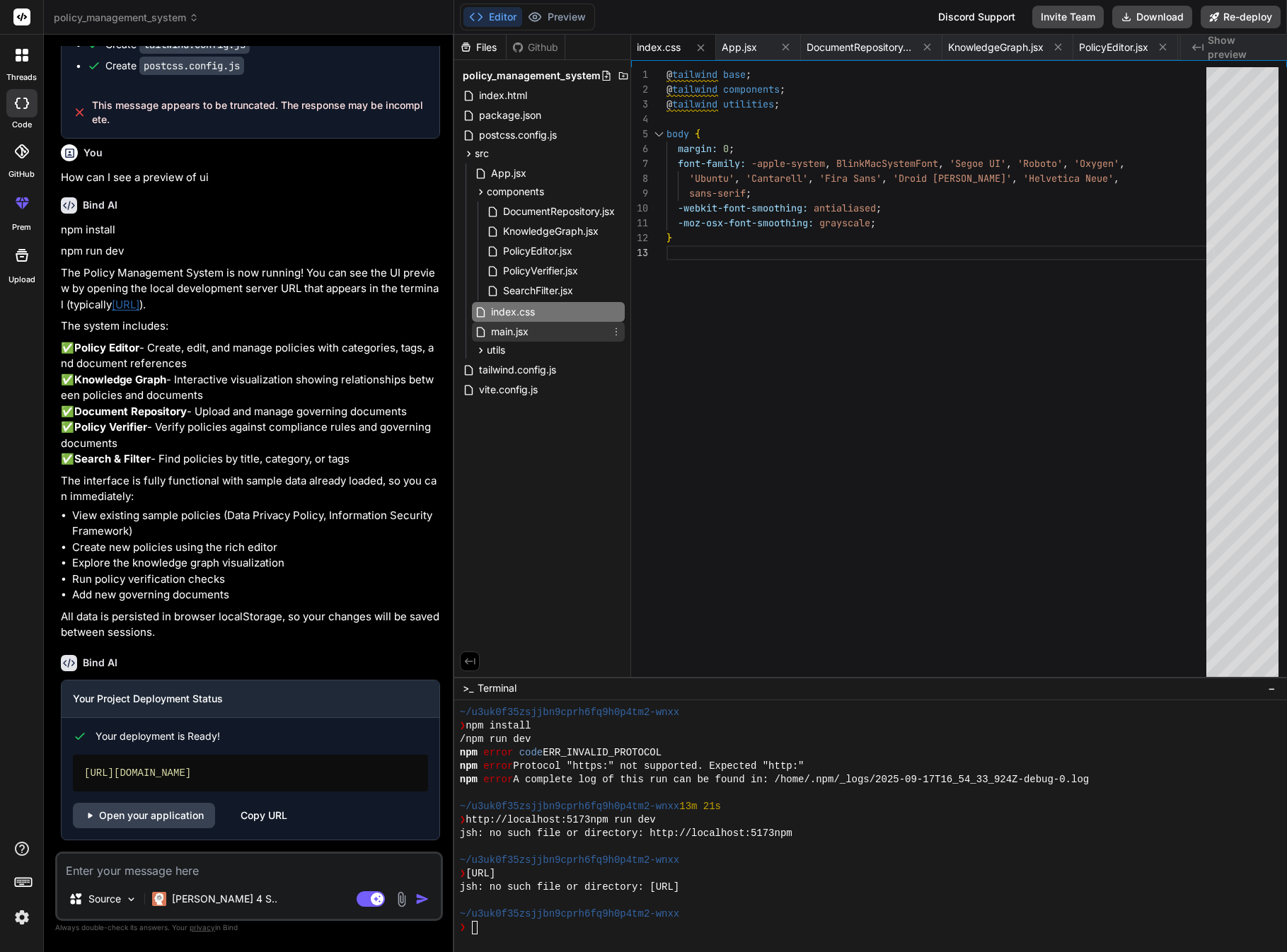
click at [540, 340] on div "main.jsx" at bounding box center [548, 331] width 153 height 19
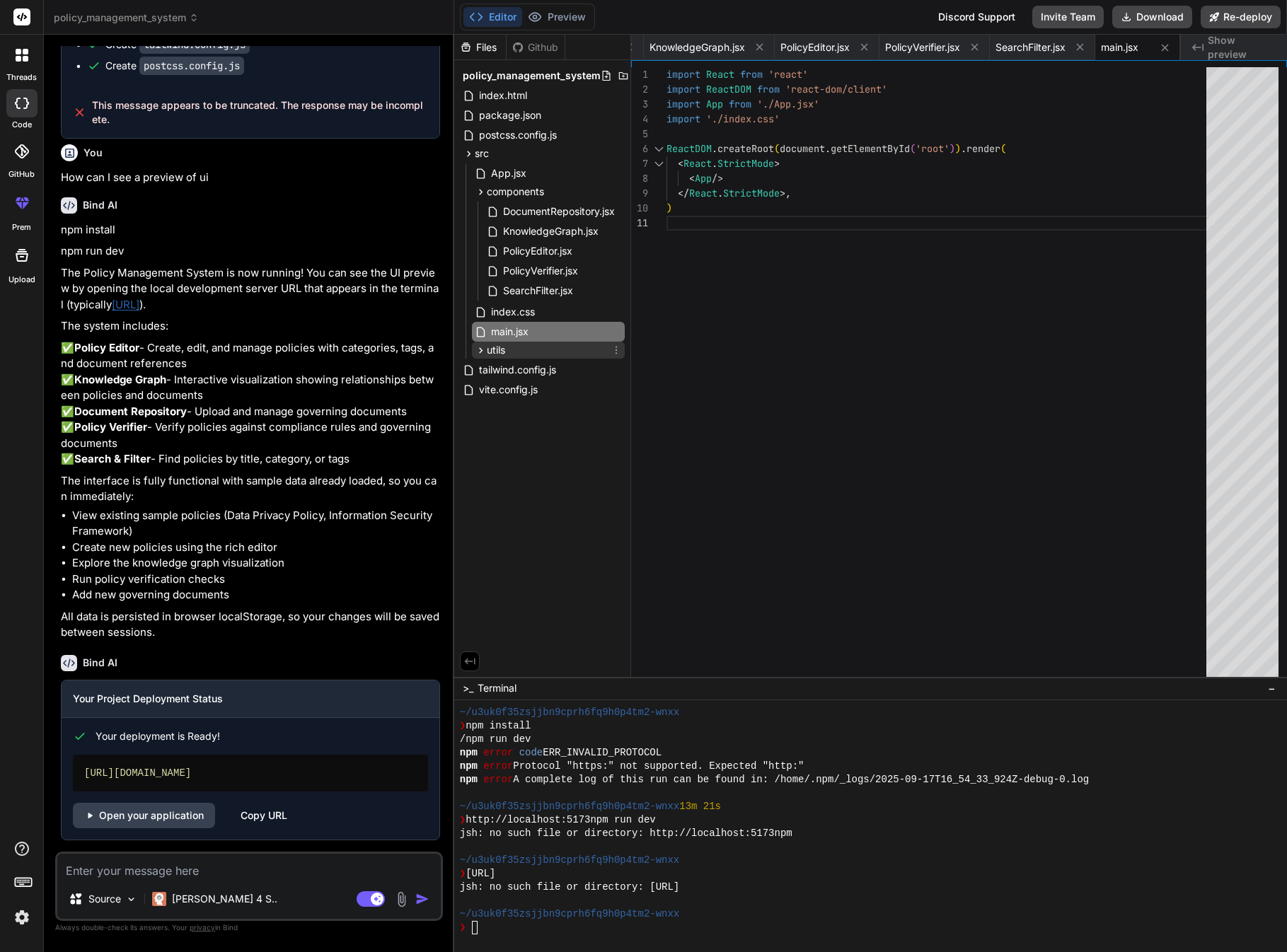
click at [536, 353] on div "utils" at bounding box center [548, 350] width 153 height 17
click at [534, 366] on span "graphUtils.js" at bounding box center [532, 369] width 60 height 17
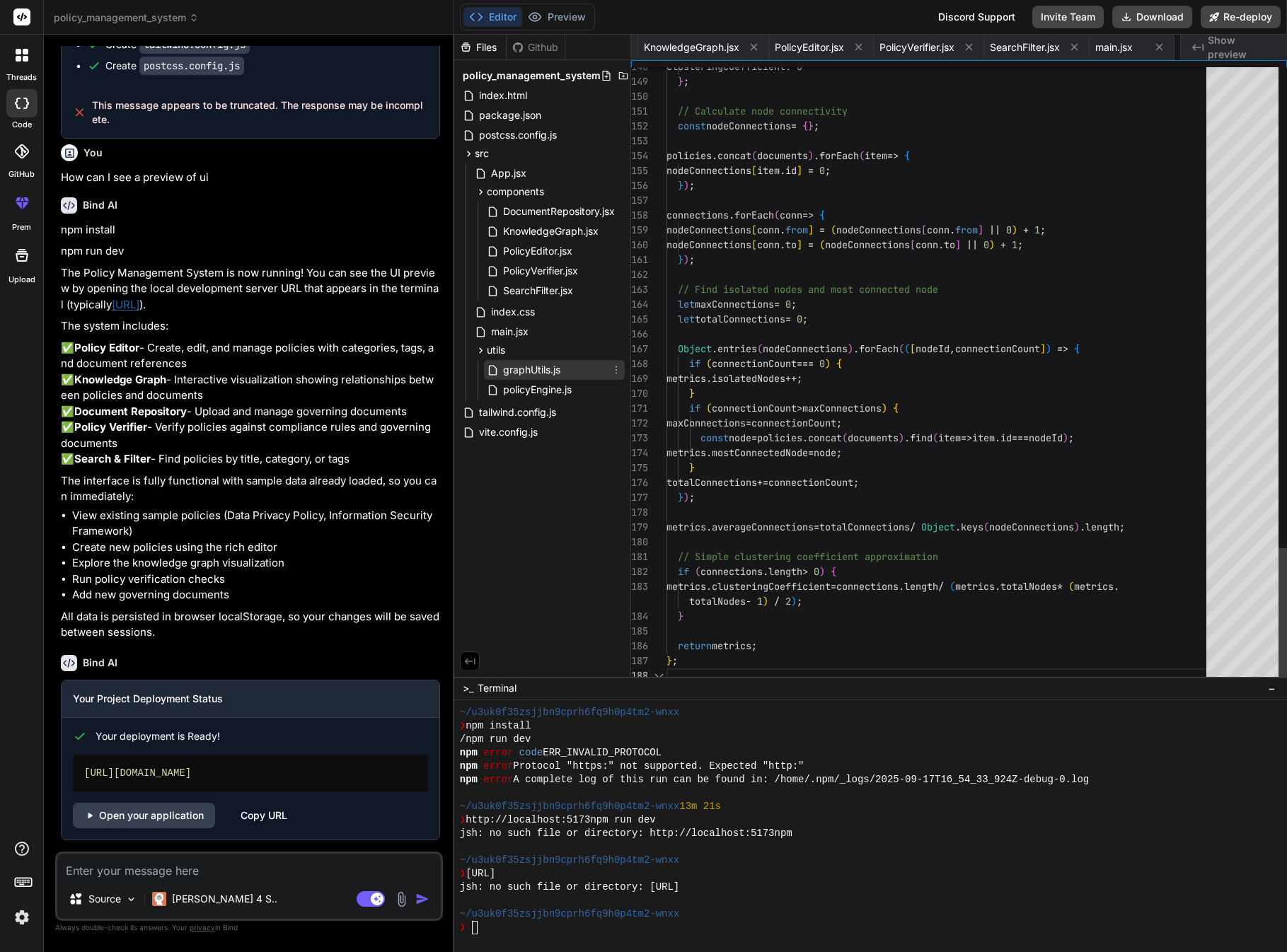
scroll to position [119, 0]
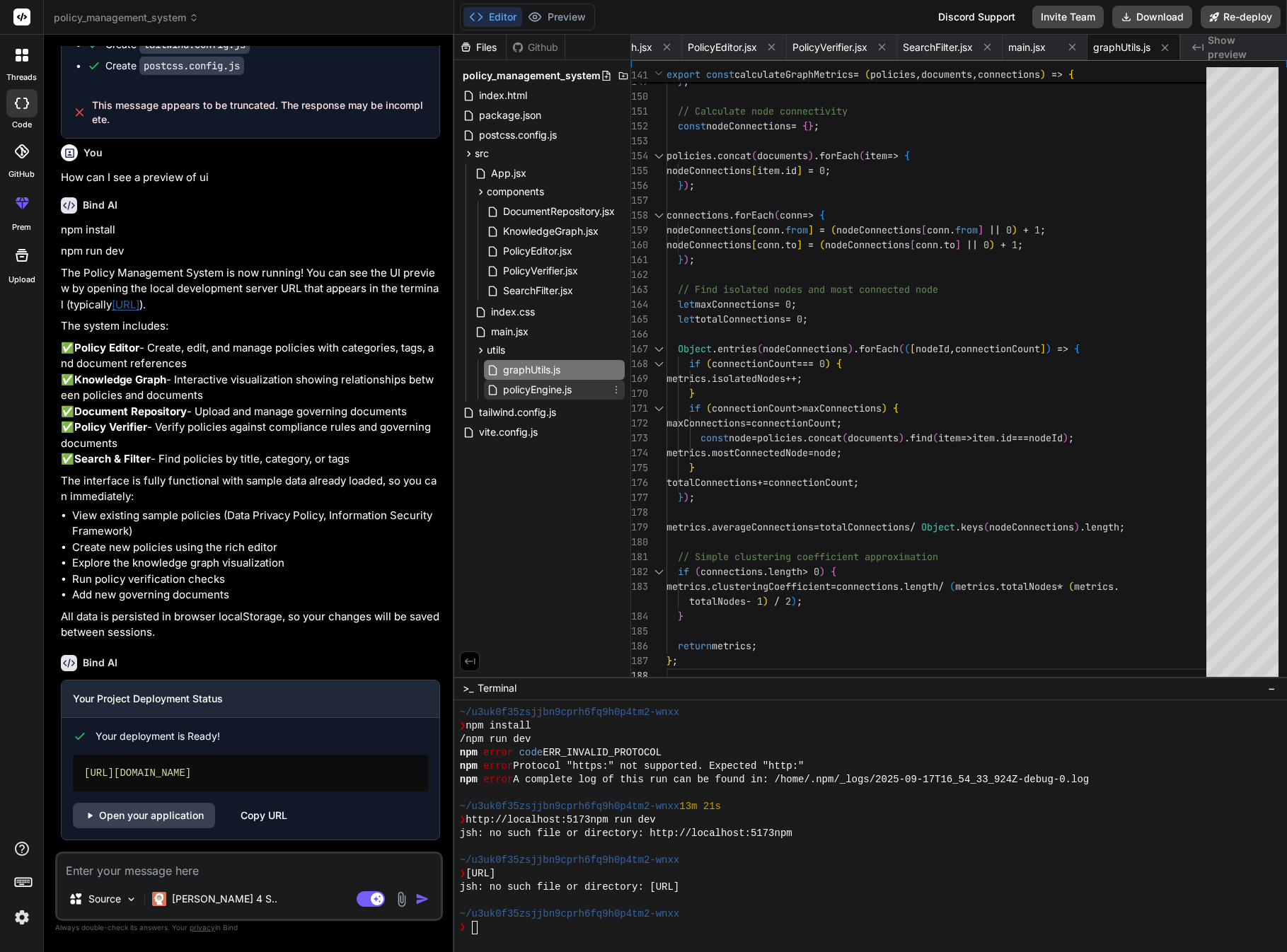
click at [542, 382] on span "policyEngine.js" at bounding box center [537, 389] width 72 height 17
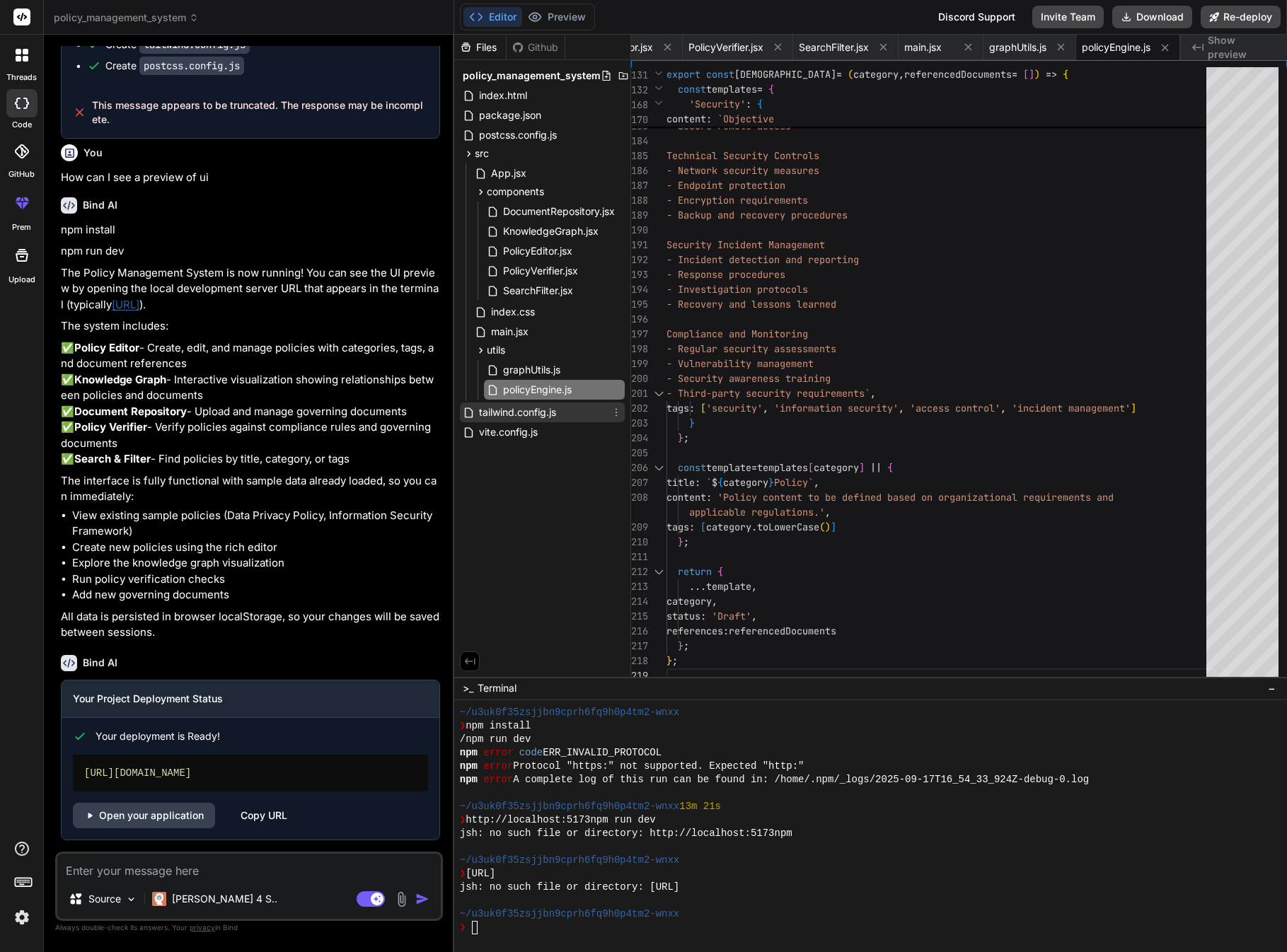
click at [548, 412] on span "tailwind.config.js" at bounding box center [518, 412] width 80 height 17
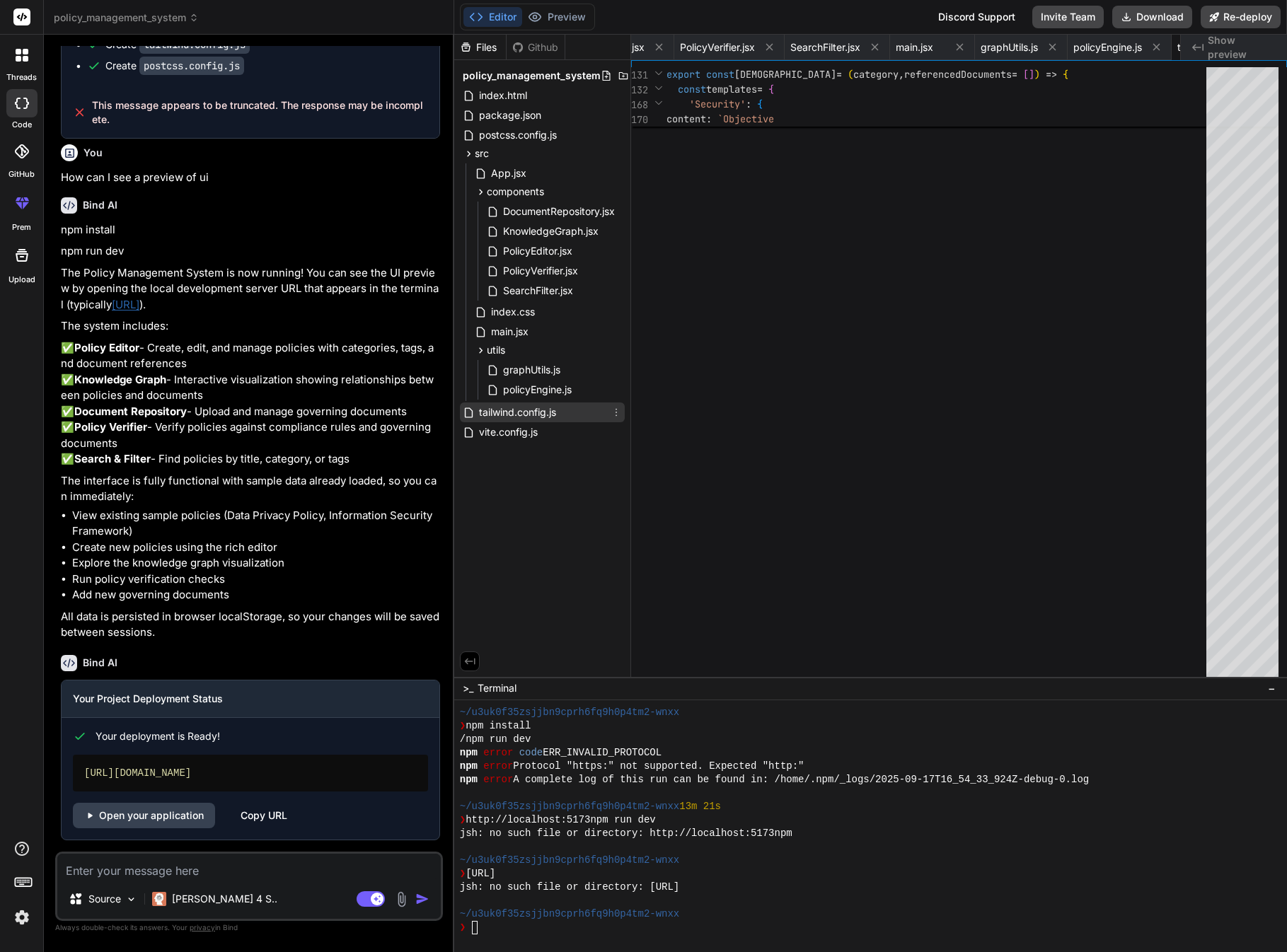
type textarea "}"
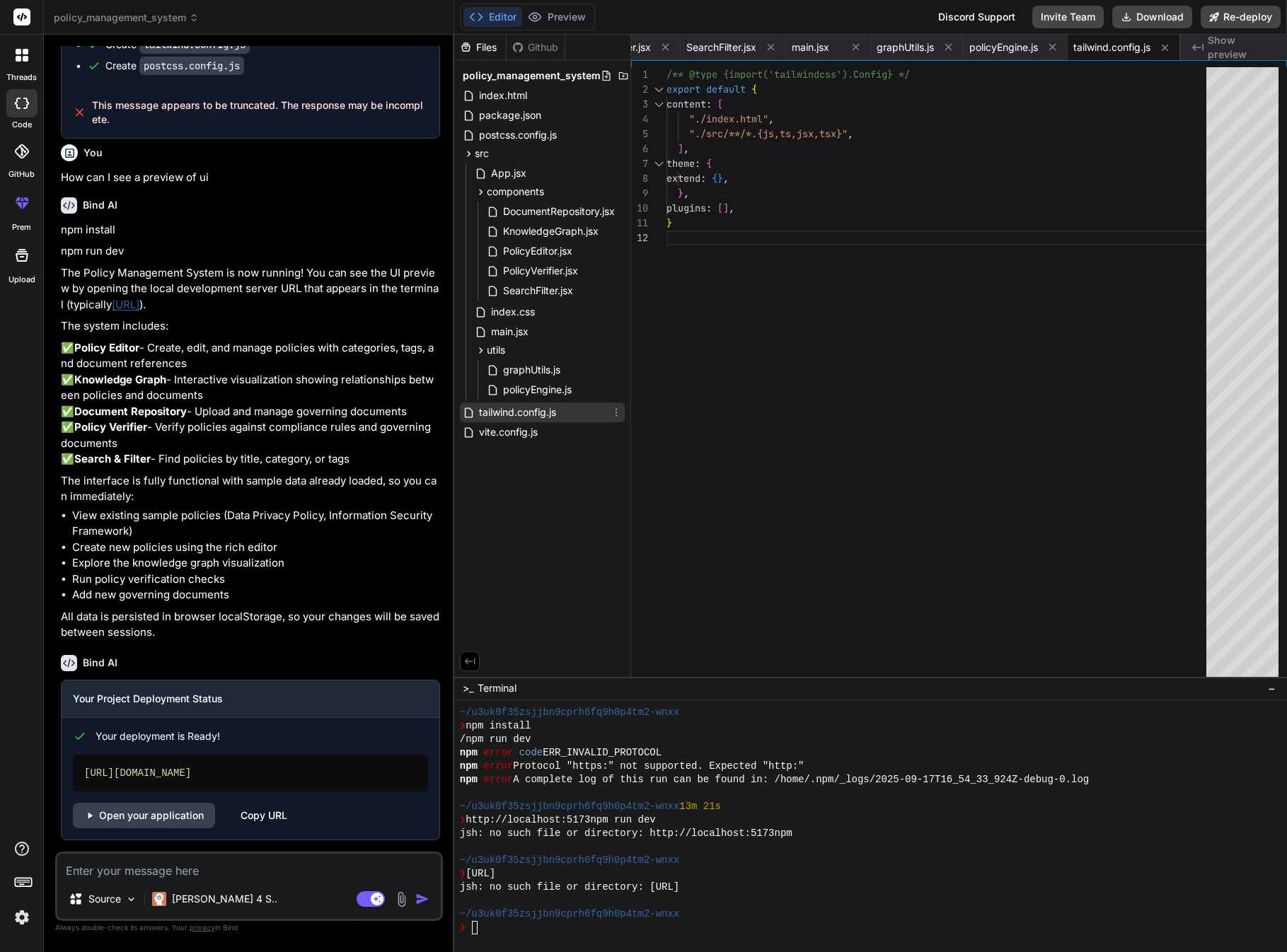
click at [548, 412] on span "tailwind.config.js" at bounding box center [518, 412] width 80 height 17
click at [548, 428] on div "vite.config.js" at bounding box center [542, 432] width 165 height 19
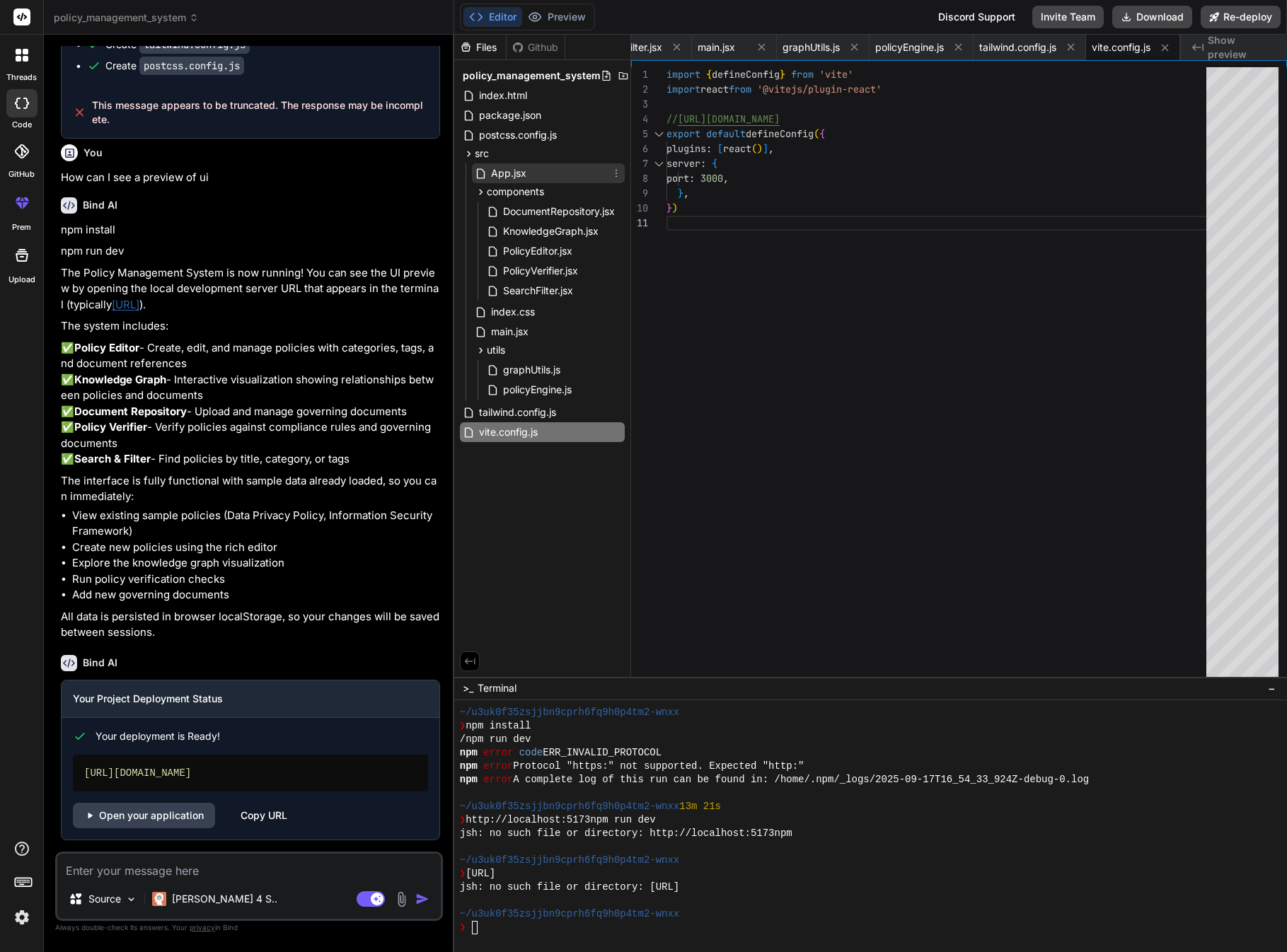
click at [514, 176] on span "App.jsx" at bounding box center [508, 173] width 38 height 17
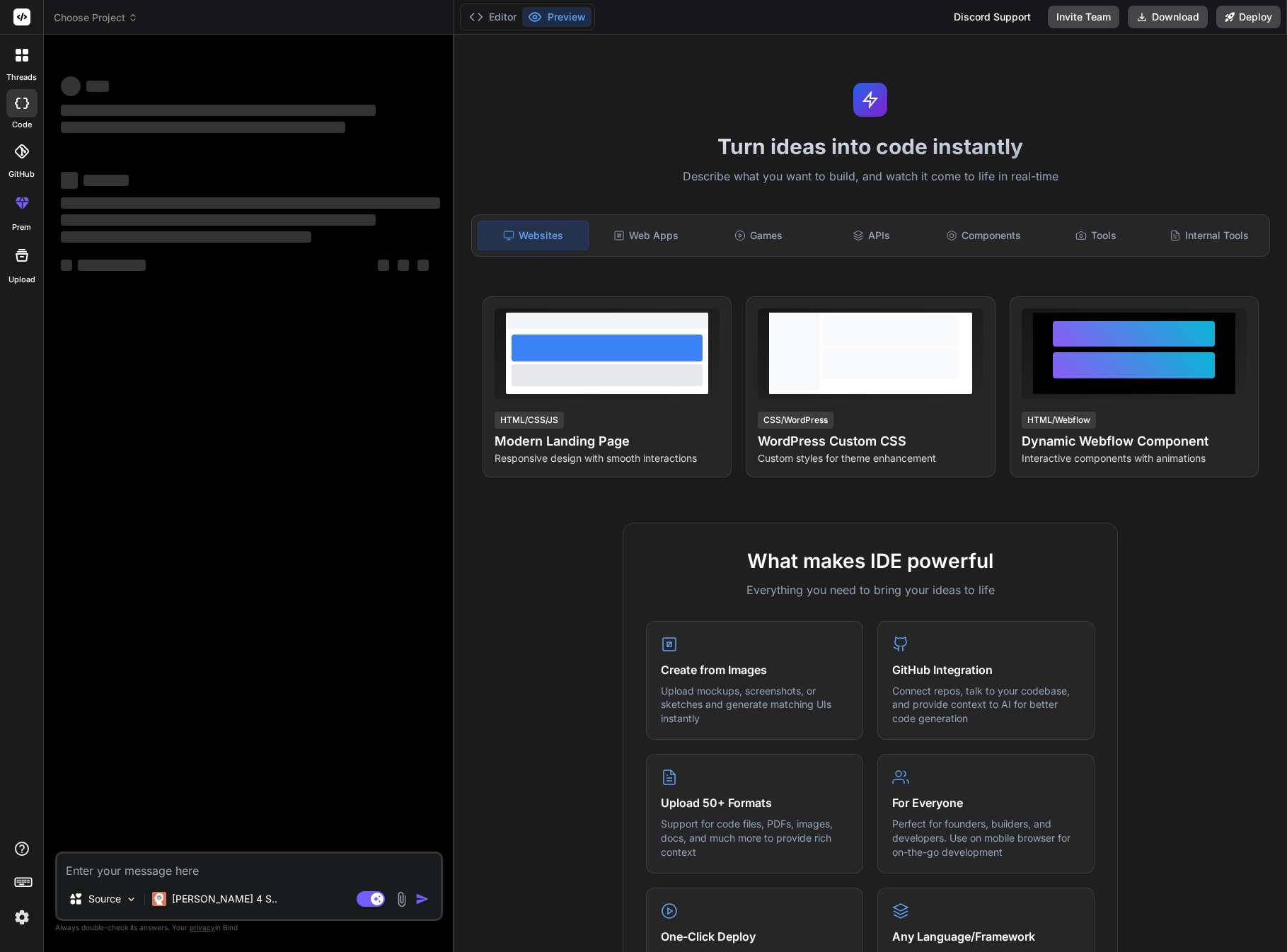
click at [25, 54] on icon at bounding box center [26, 51] width 5 height 5
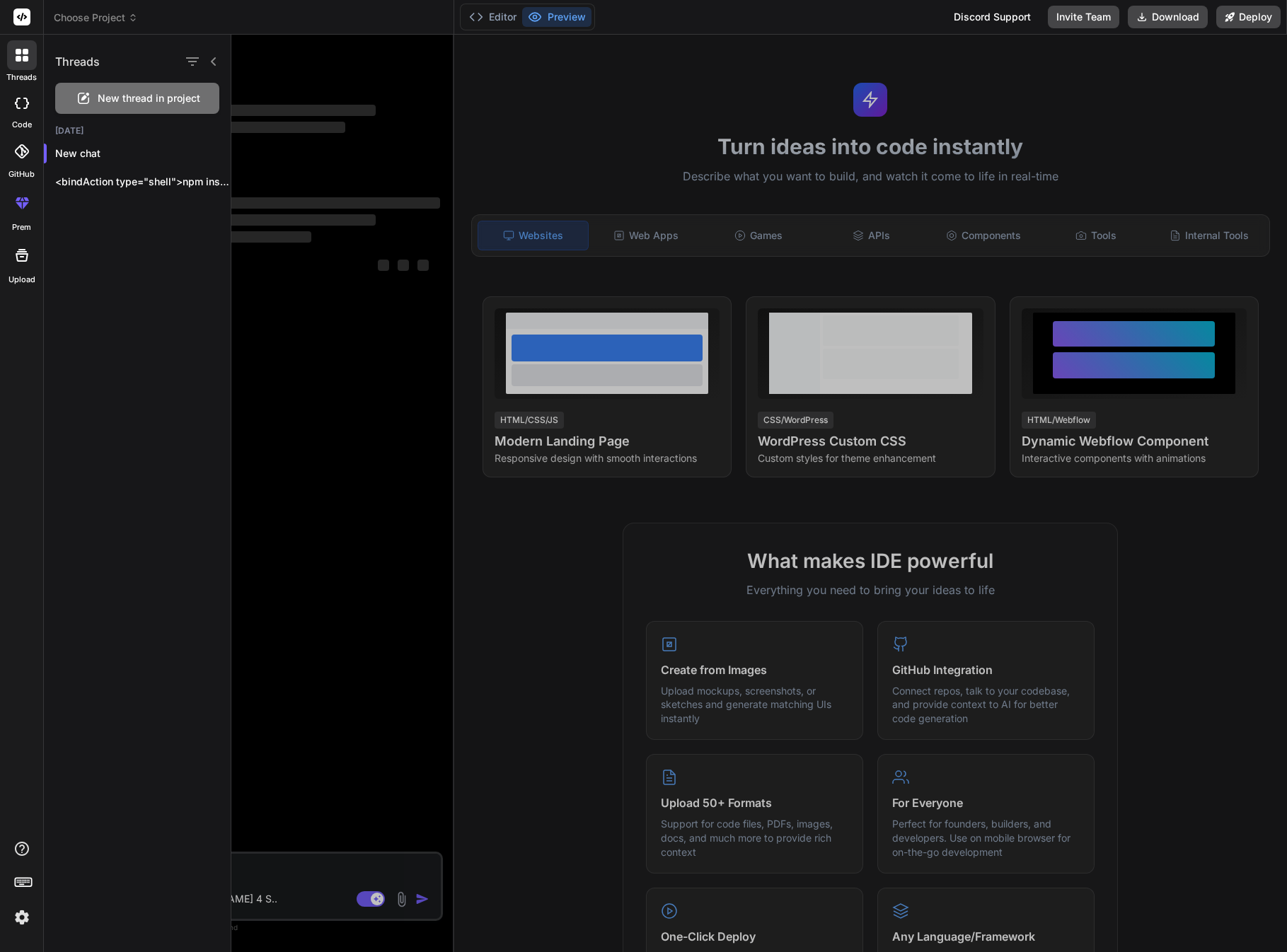
click at [25, 211] on div at bounding box center [22, 203] width 34 height 34
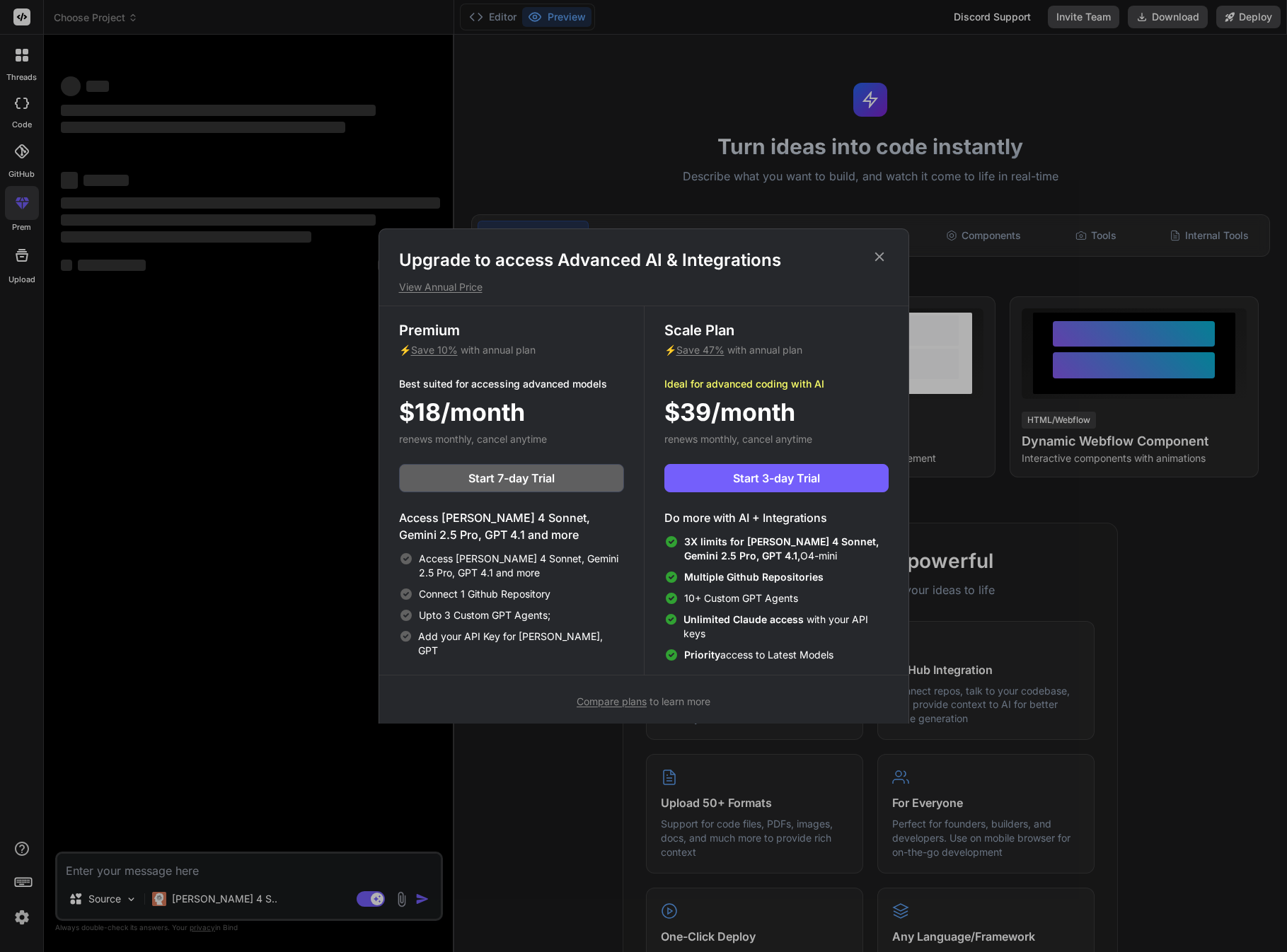
click at [878, 261] on icon at bounding box center [880, 257] width 16 height 16
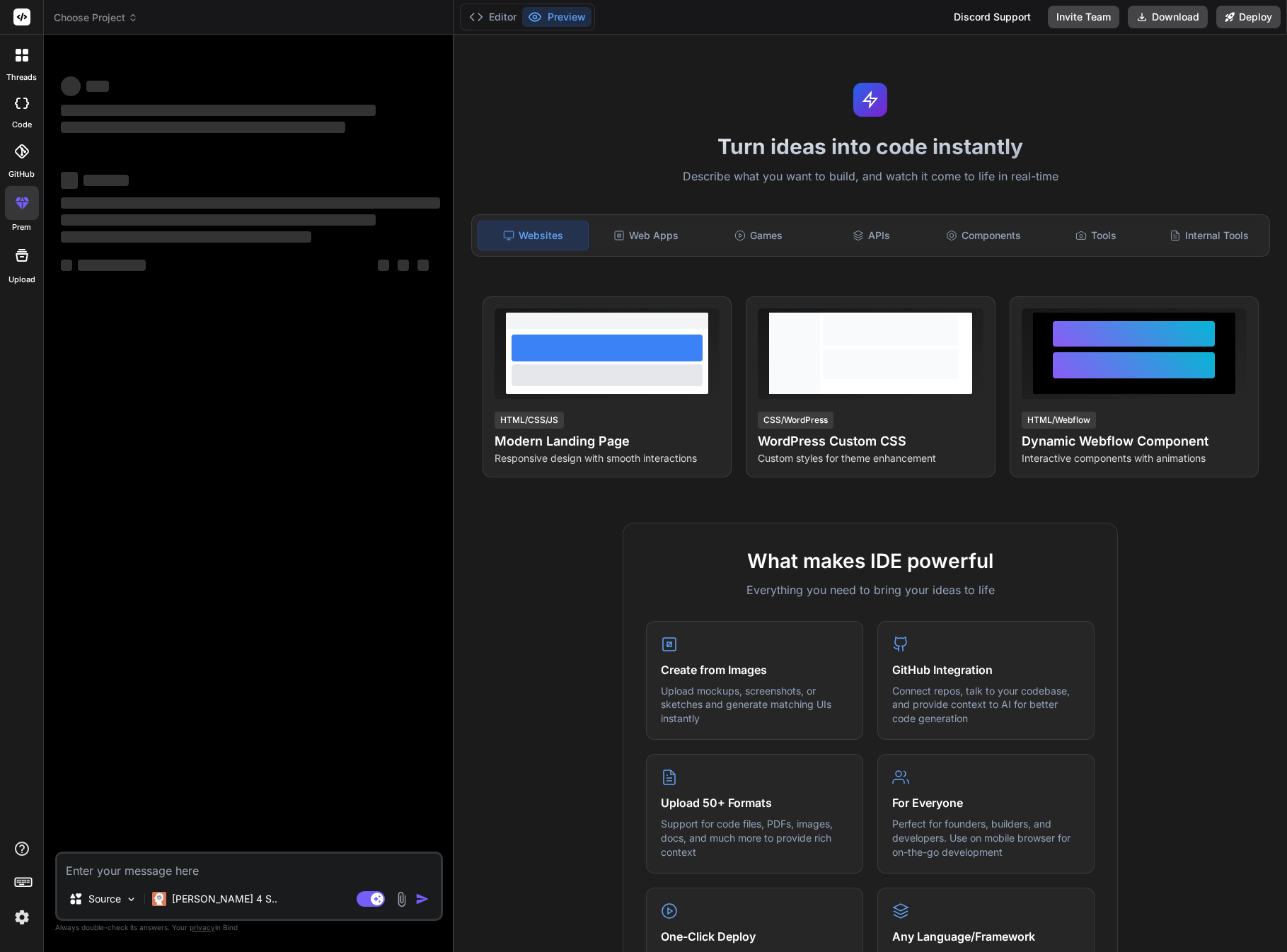
click at [23, 266] on div at bounding box center [22, 255] width 34 height 34
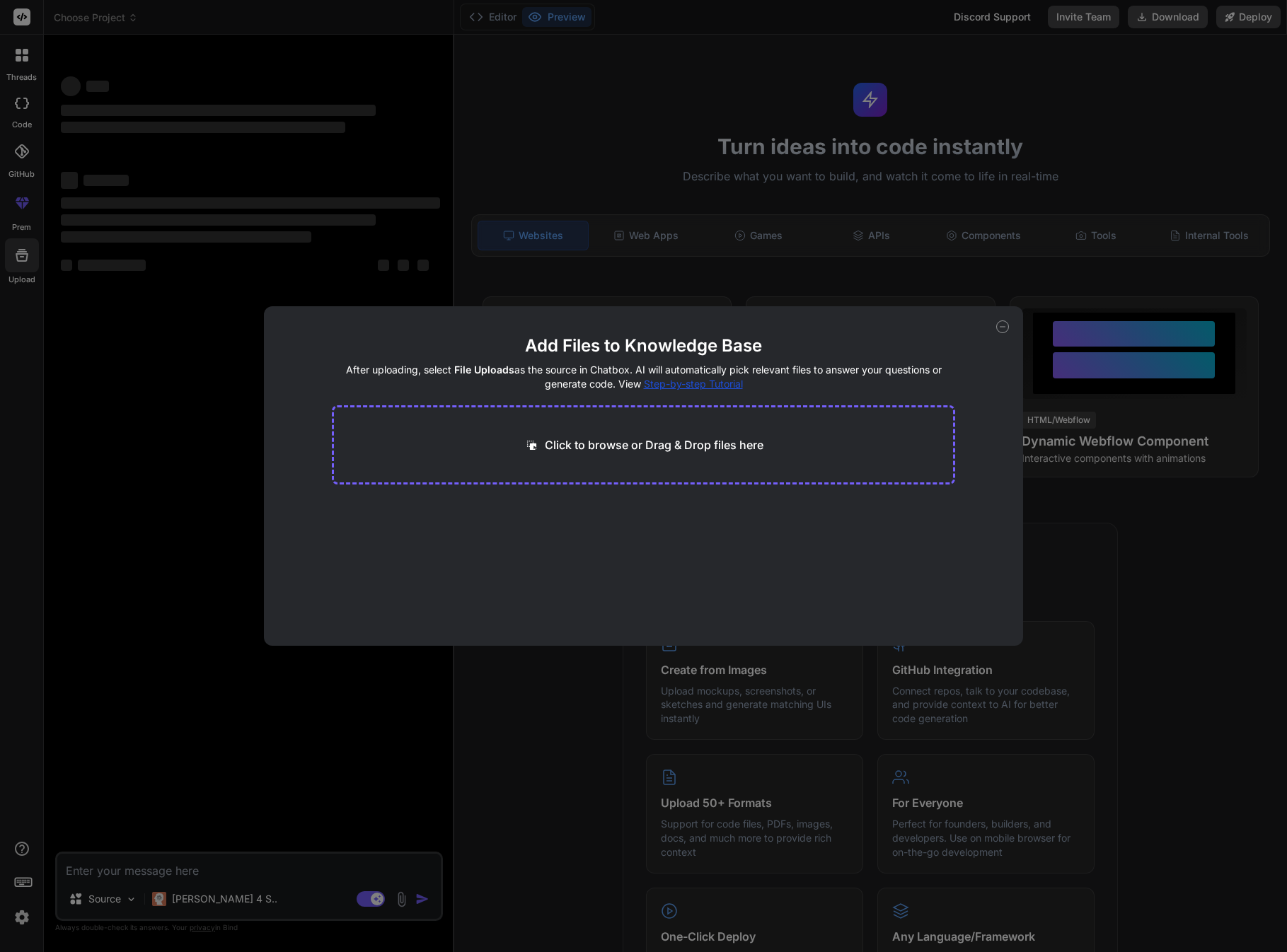
click at [1003, 326] on icon at bounding box center [1003, 327] width 12 height 12
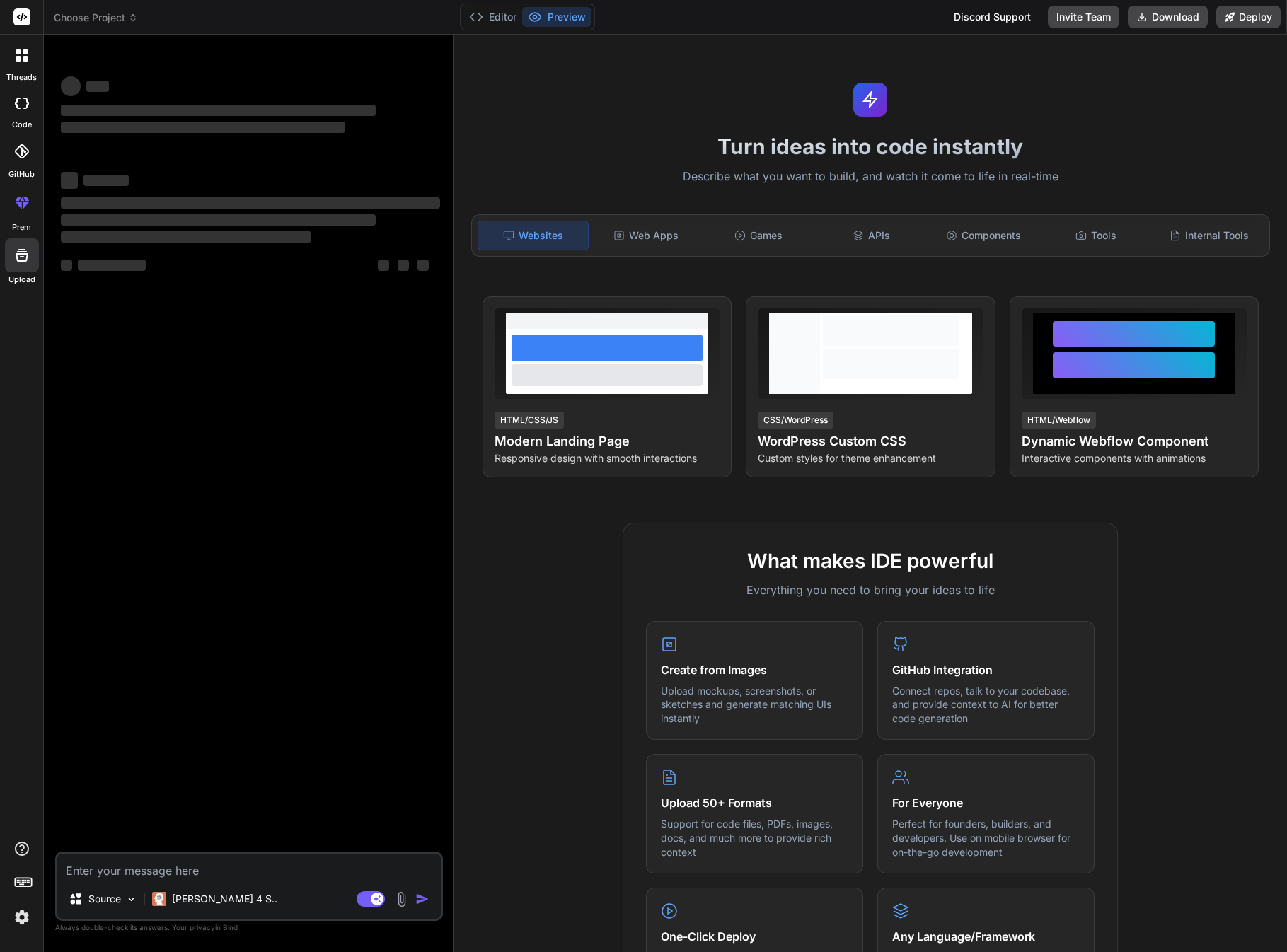
click at [22, 62] on div at bounding box center [22, 56] width 30 height 30
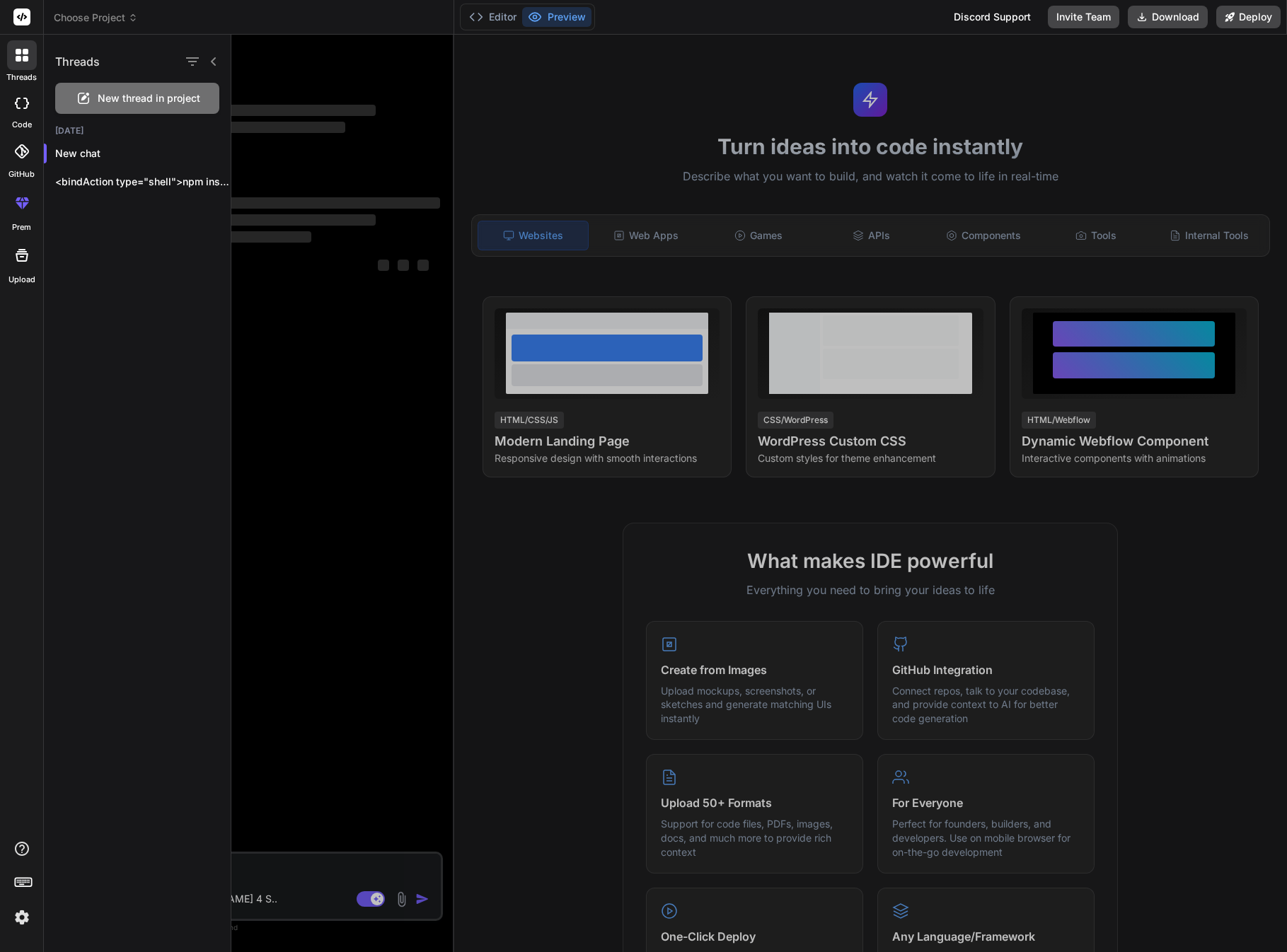
click at [22, 112] on div at bounding box center [21, 103] width 31 height 28
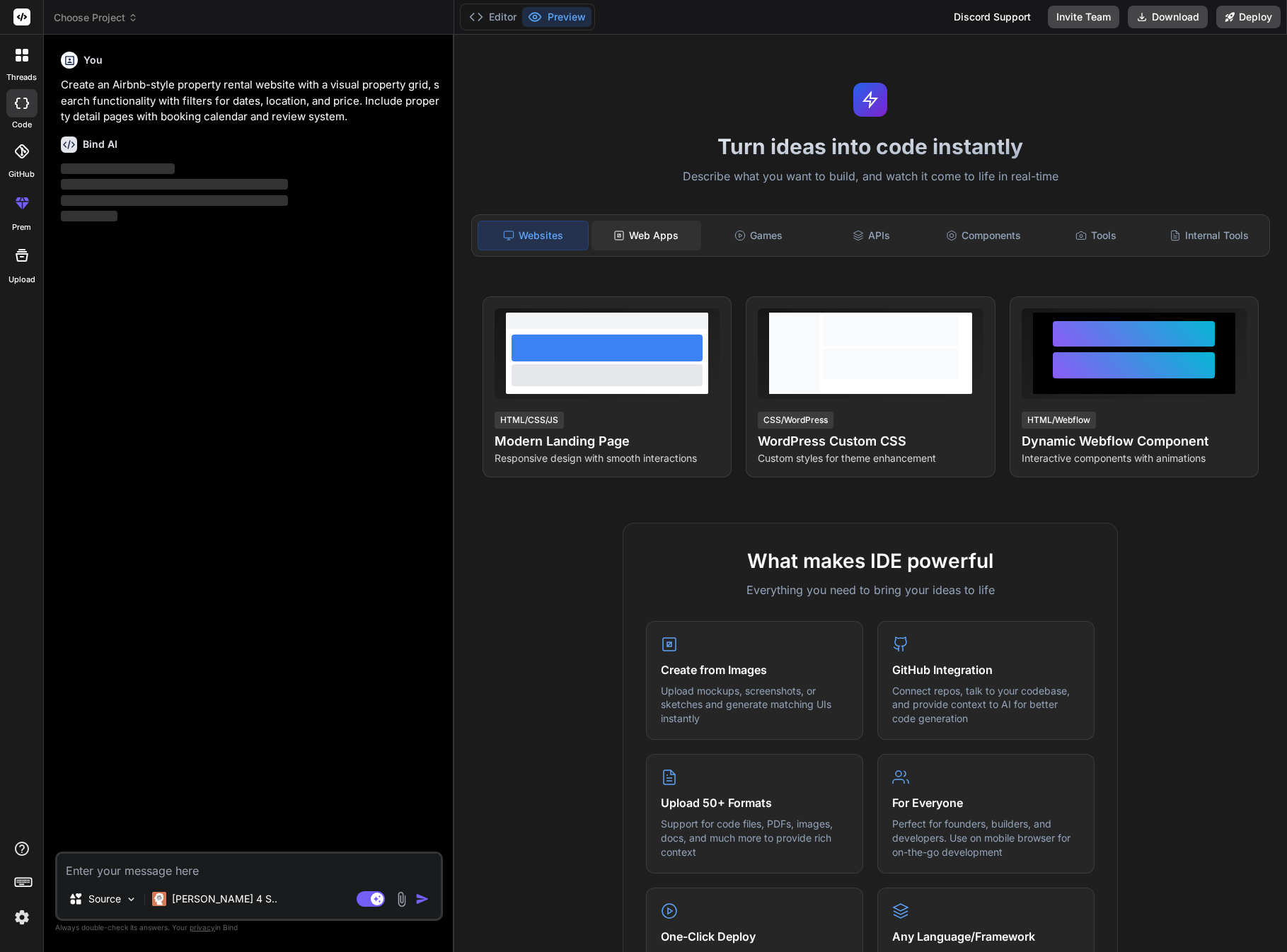
click at [648, 235] on div "Web Apps" at bounding box center [647, 236] width 110 height 30
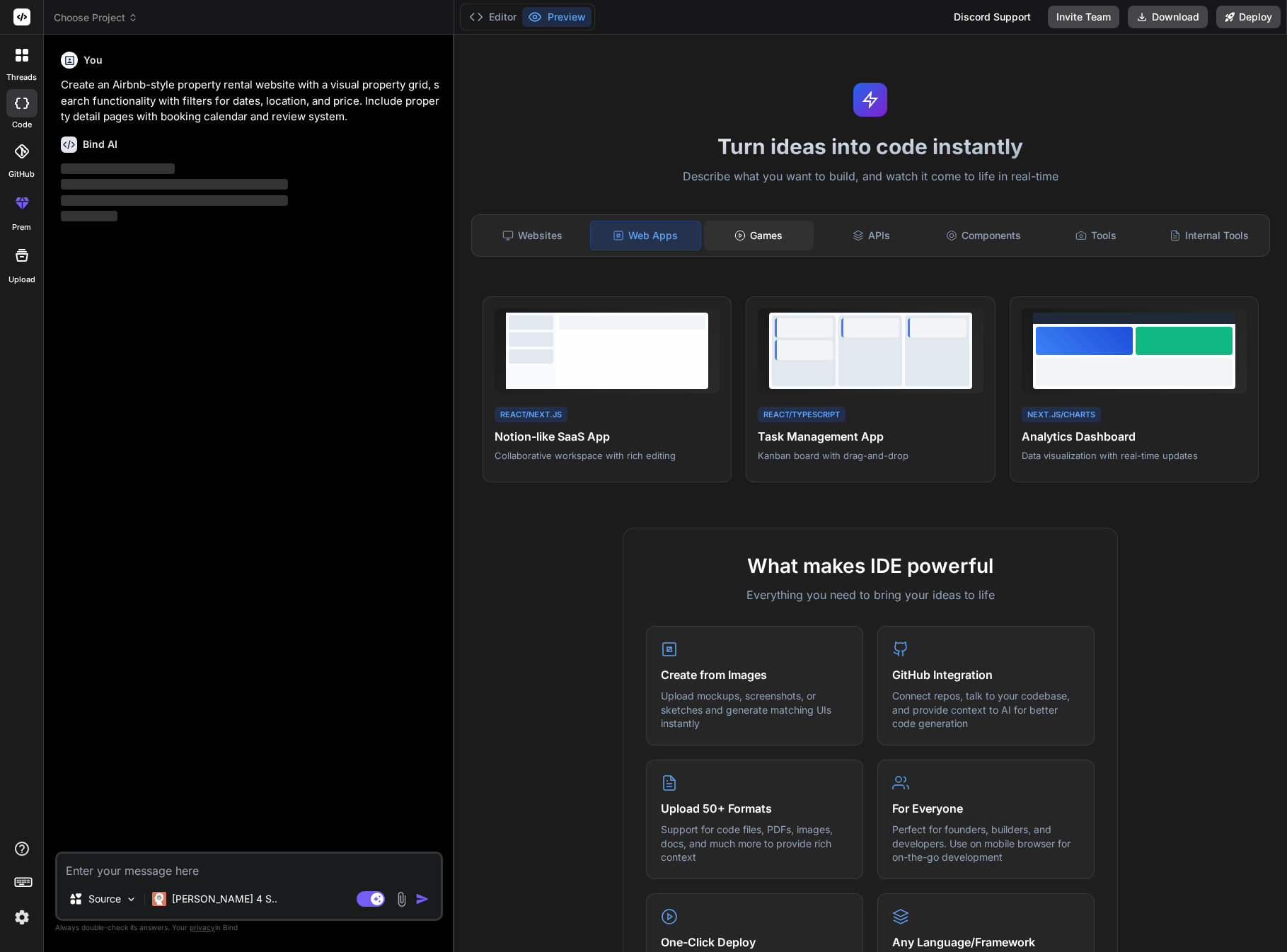
click at [736, 235] on icon at bounding box center [740, 235] width 11 height 11
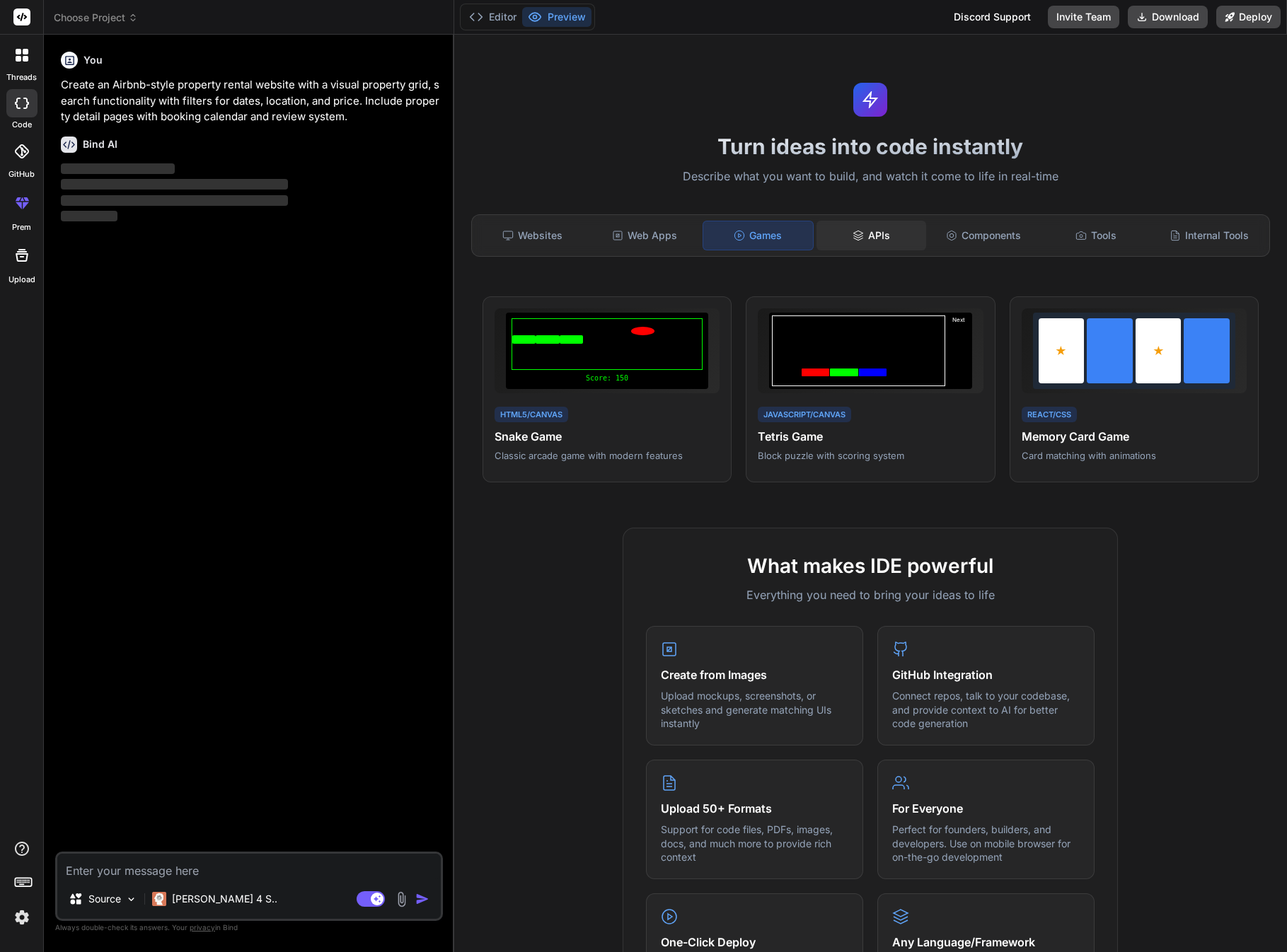
click at [905, 237] on div "APIs" at bounding box center [871, 236] width 110 height 30
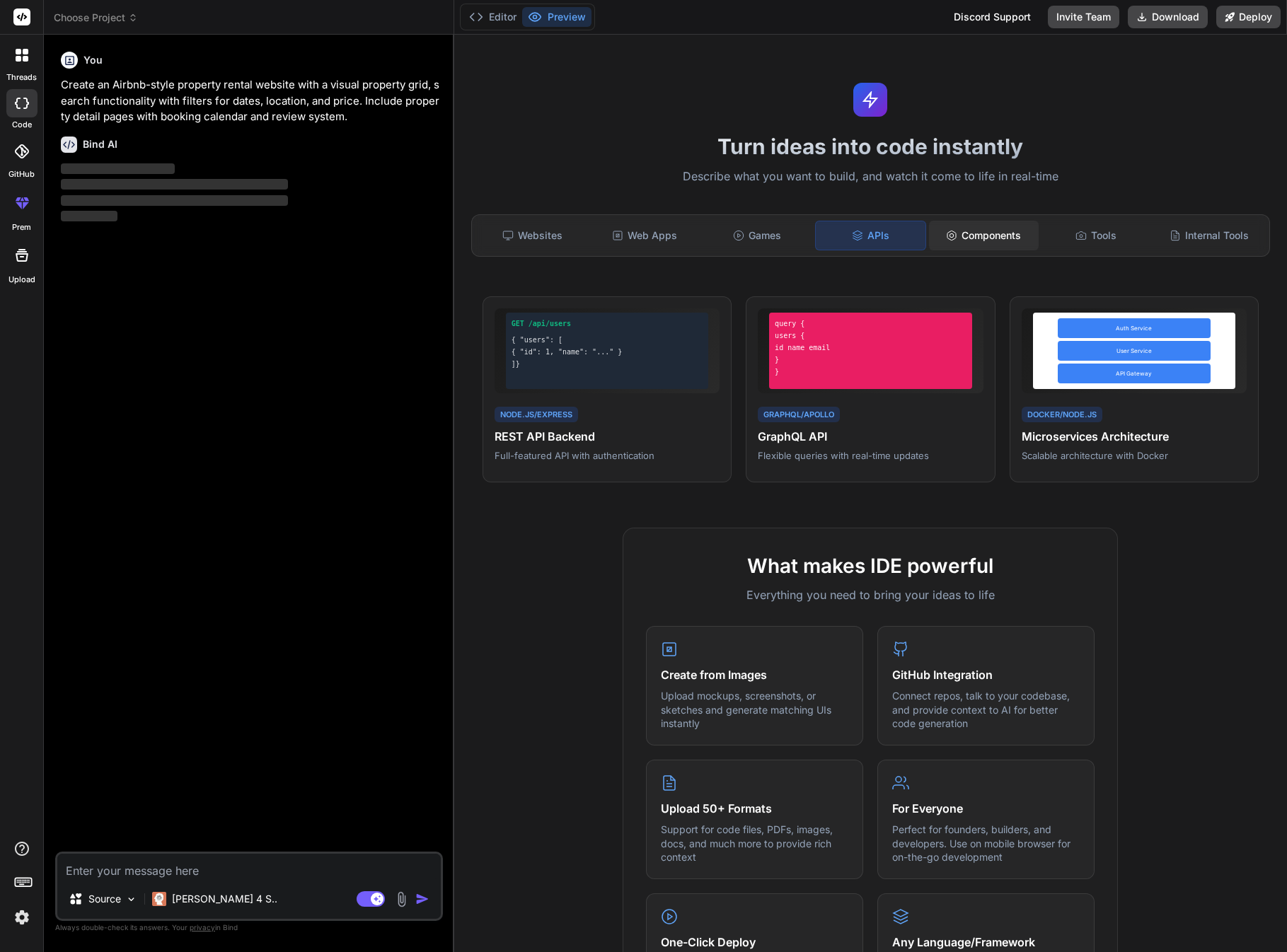
click at [1006, 233] on div "Components" at bounding box center [984, 236] width 110 height 30
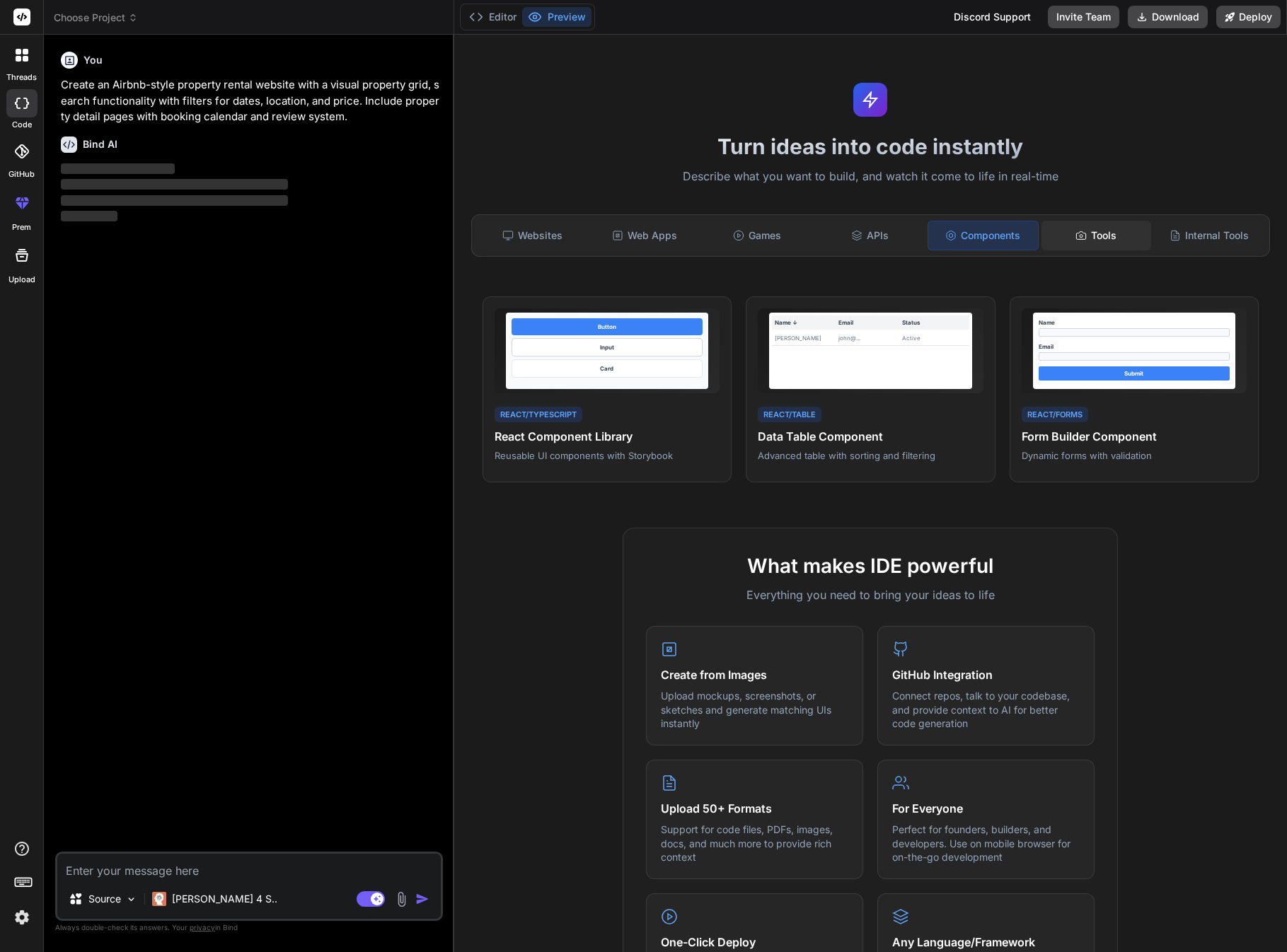
click at [1113, 239] on div "Tools" at bounding box center [1096, 236] width 110 height 30
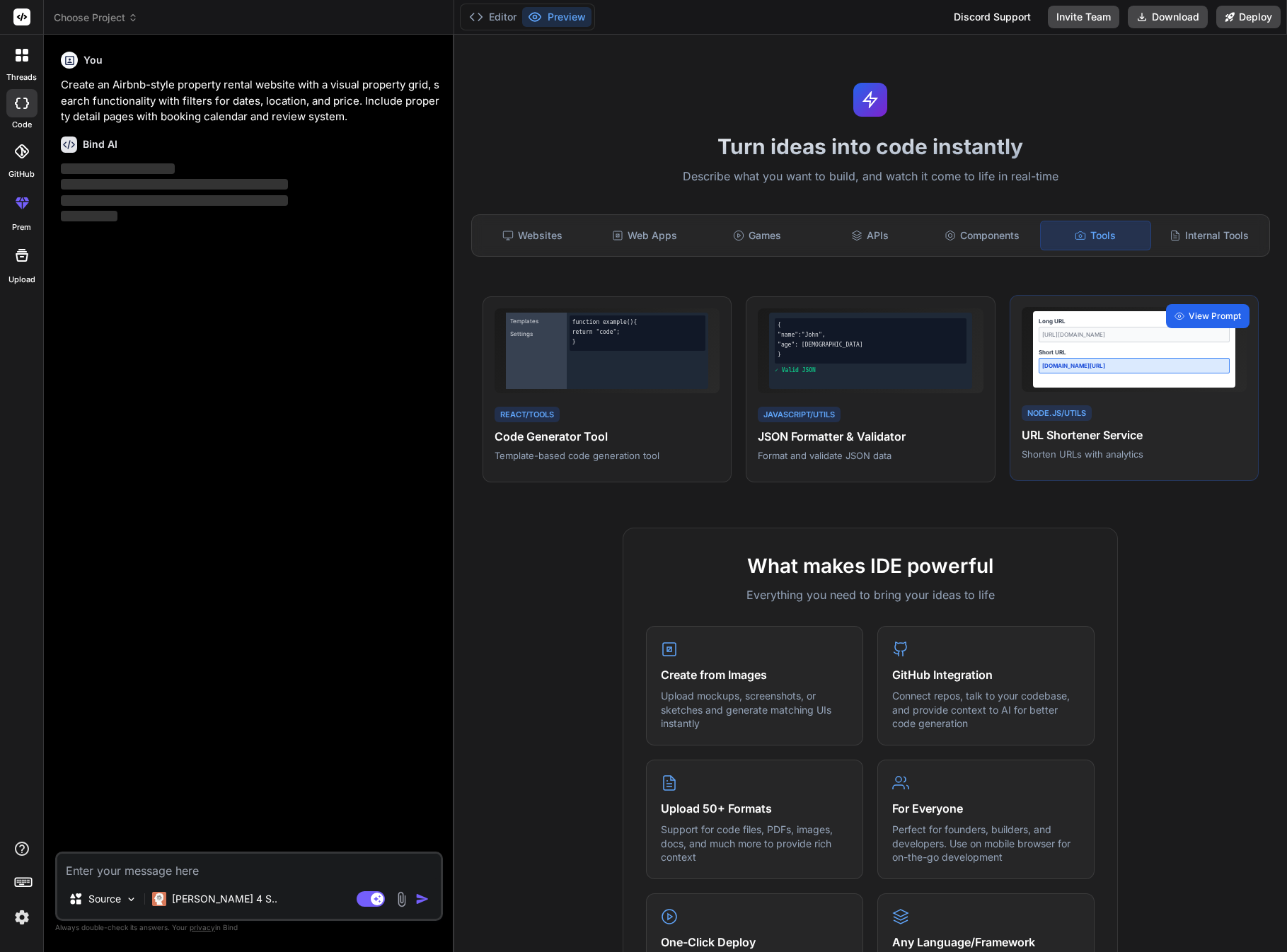
click at [1213, 317] on span "View Prompt" at bounding box center [1215, 316] width 52 height 12
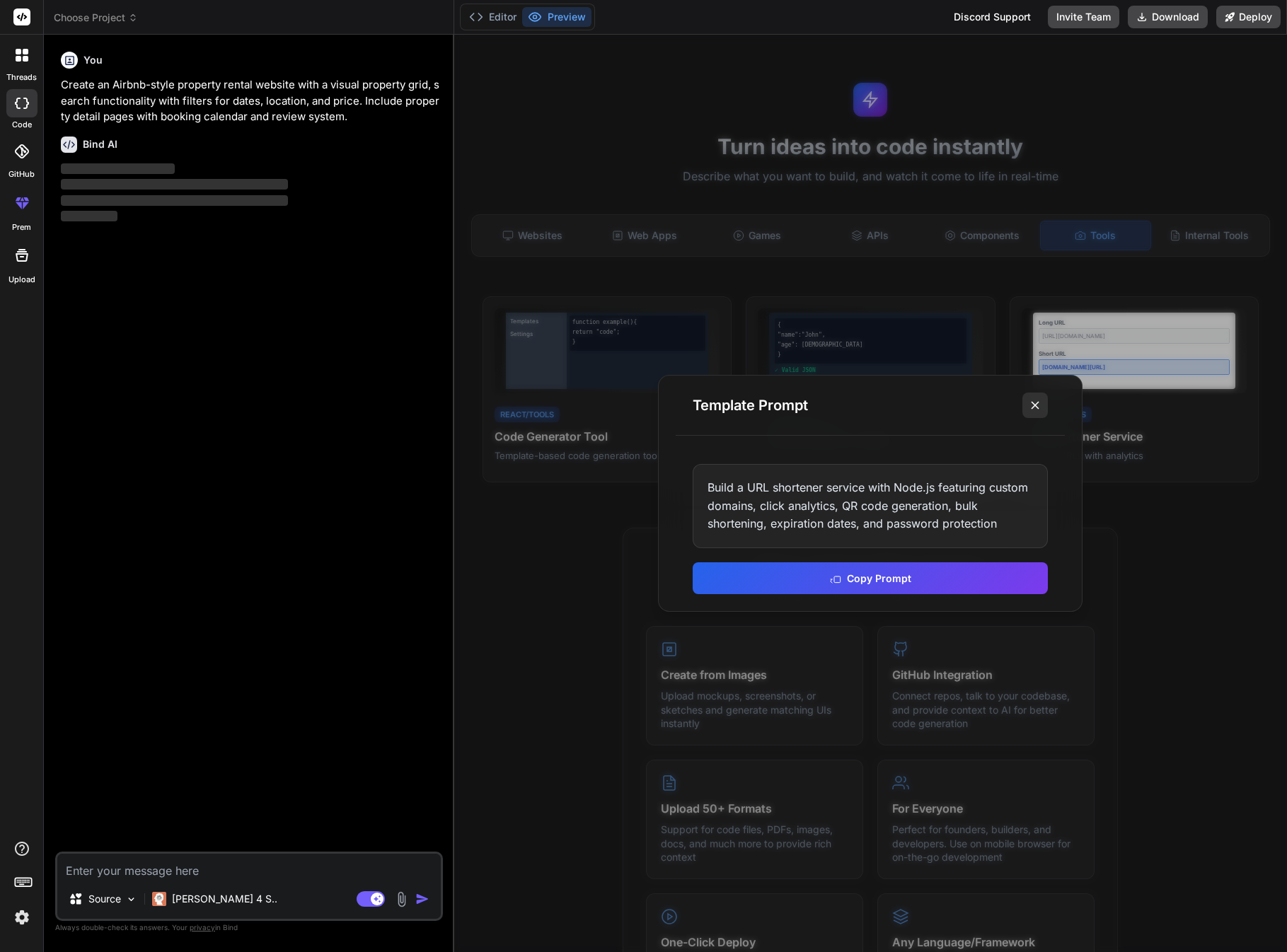
click at [1033, 408] on line at bounding box center [1035, 405] width 7 height 7
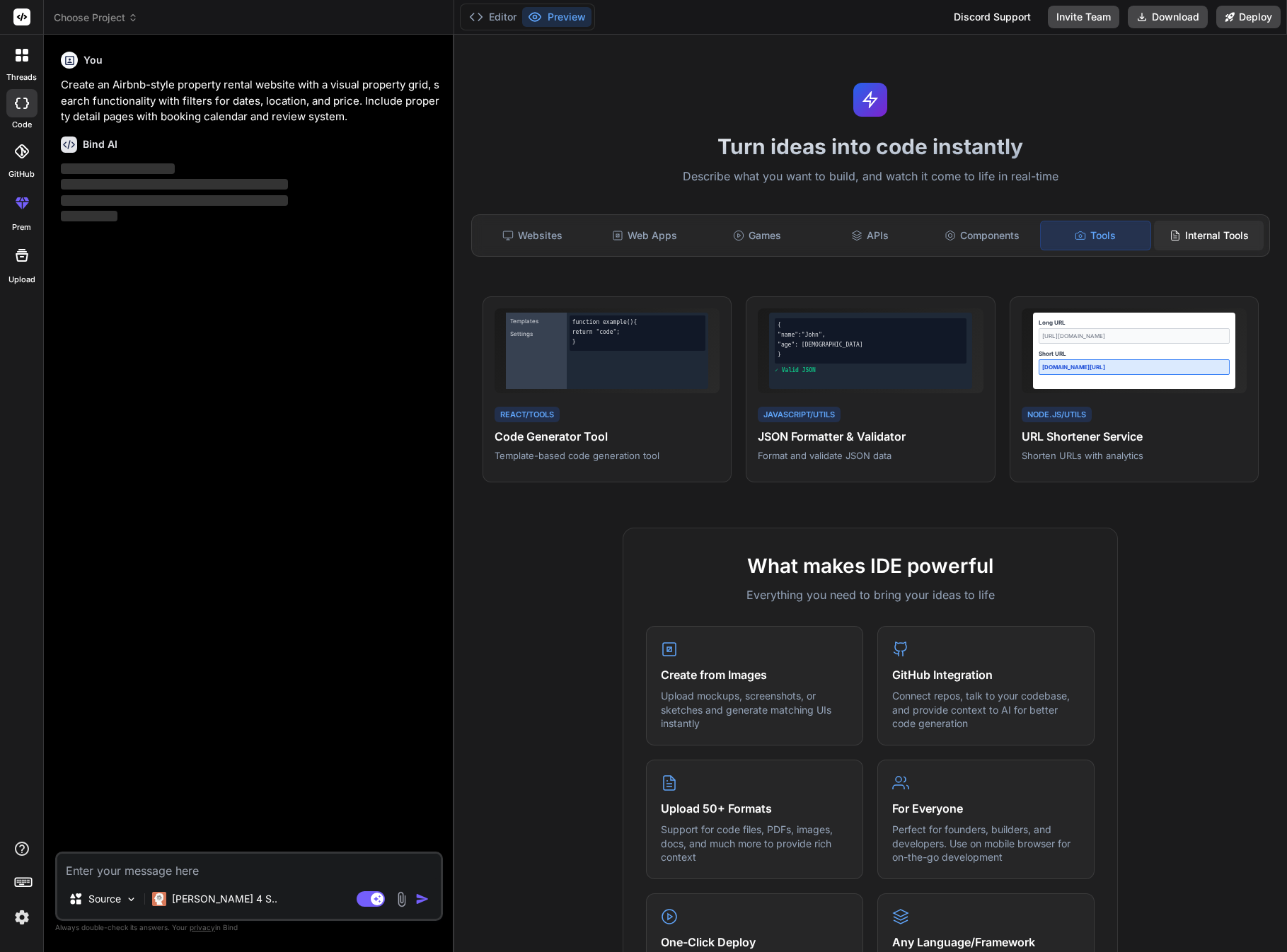
click at [1242, 238] on div "Internal Tools" at bounding box center [1209, 236] width 110 height 30
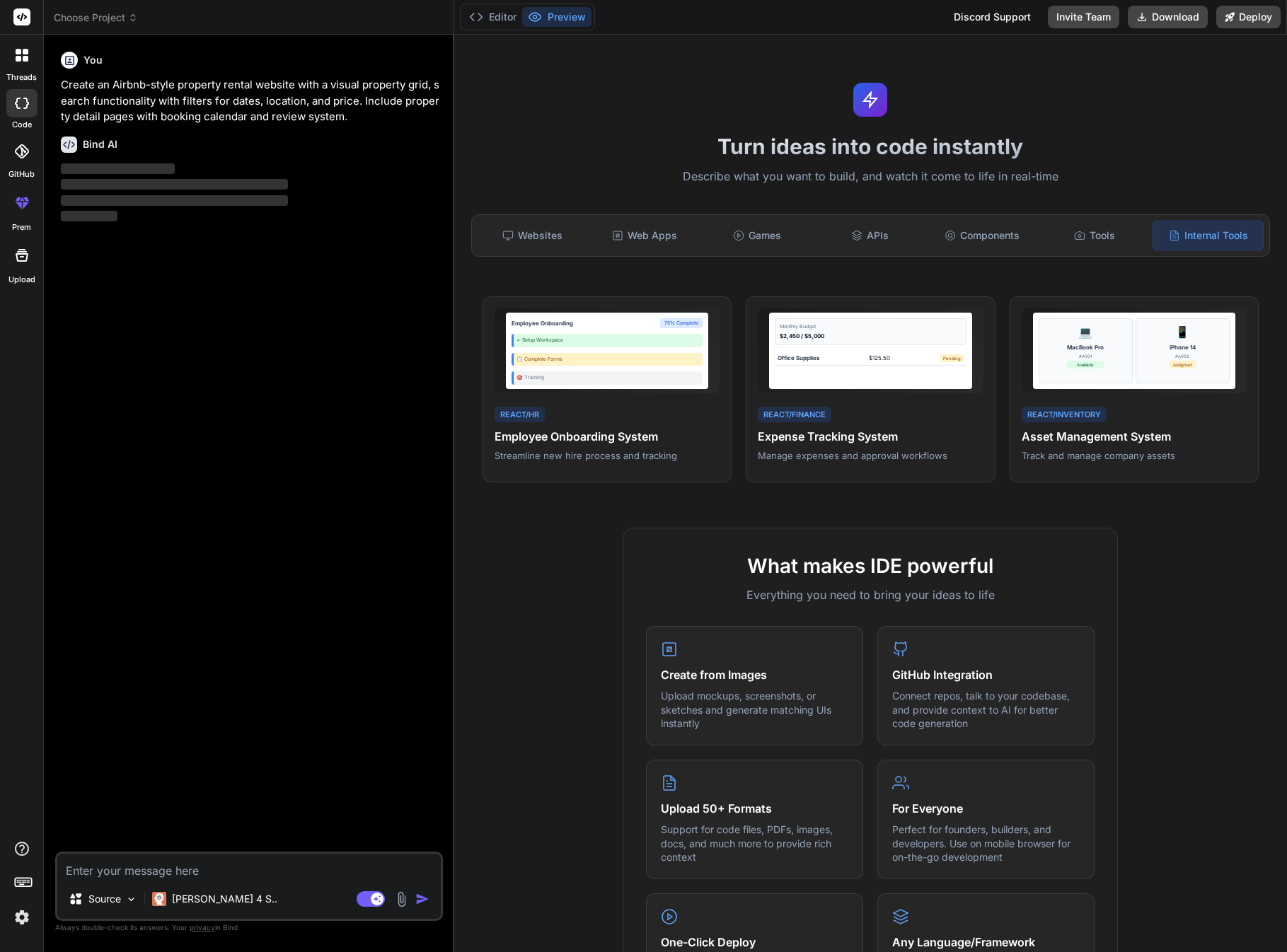
type textarea "x"
